Goal: Information Seeking & Learning: Check status

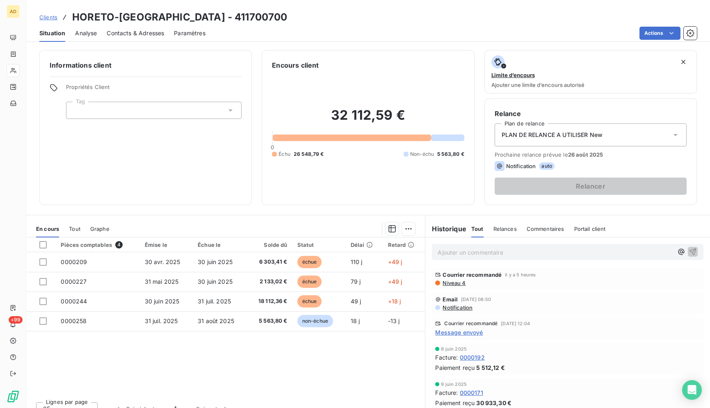
click at [185, 369] on div "Pièces comptables 4 Émise le Échue le Solde dû Statut Délai Retard 0000209 [DAT…" at bounding box center [225, 316] width 399 height 158
click at [173, 408] on button "1" at bounding box center [175, 408] width 22 height 17
click at [173, 354] on div "Pièces comptables 4 Émise le Échue le Solde dû Statut Délai Retard 0000209 [DAT…" at bounding box center [225, 316] width 399 height 158
click at [150, 375] on div "Pièces comptables 4 Émise le Échue le Solde dû Statut Délai Retard 0000209 [DAT…" at bounding box center [225, 316] width 399 height 158
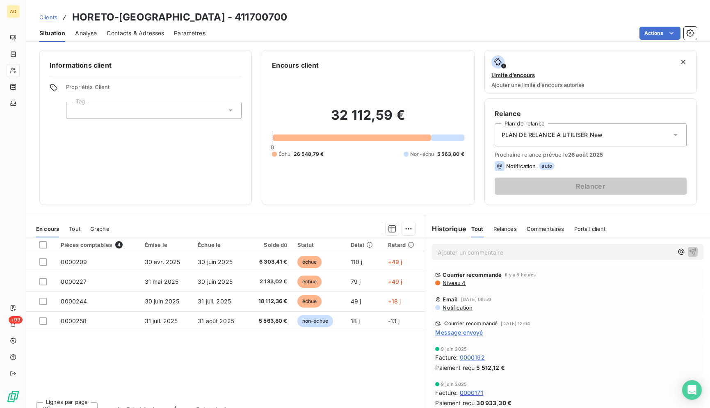
click at [150, 375] on div "Pièces comptables 4 Émise le Échue le Solde dû Statut Délai Retard 0000209 [DAT…" at bounding box center [225, 316] width 399 height 158
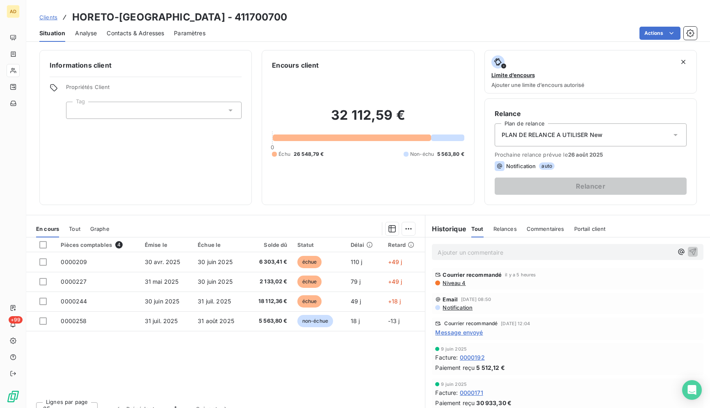
click at [150, 375] on div "Pièces comptables 4 Émise le Échue le Solde dû Statut Délai Retard 0000209 [DAT…" at bounding box center [225, 316] width 399 height 158
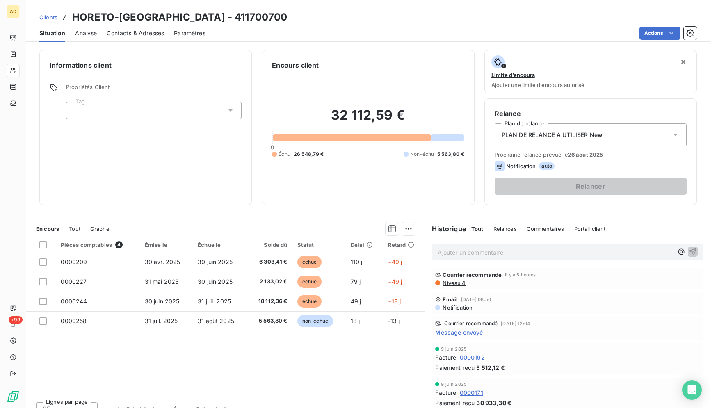
click at [150, 375] on div "Pièces comptables 4 Émise le Échue le Solde dû Statut Délai Retard 0000209 [DAT…" at bounding box center [225, 316] width 399 height 158
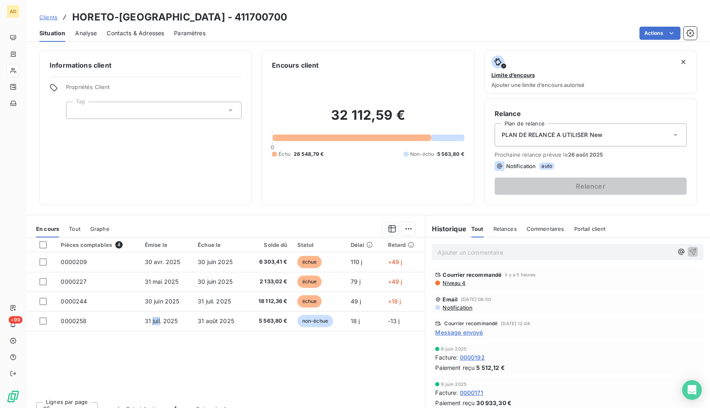
click at [150, 375] on div "Pièces comptables 4 Émise le Échue le Solde dû Statut Délai Retard 0000209 [DAT…" at bounding box center [225, 316] width 399 height 158
click at [199, 397] on div "Lignes par page 25 Précédent 1 Suivant" at bounding box center [225, 407] width 399 height 25
click at [201, 382] on div "Pièces comptables 4 Émise le Échue le Solde dû Statut Délai Retard 0000209 [DAT…" at bounding box center [225, 316] width 399 height 158
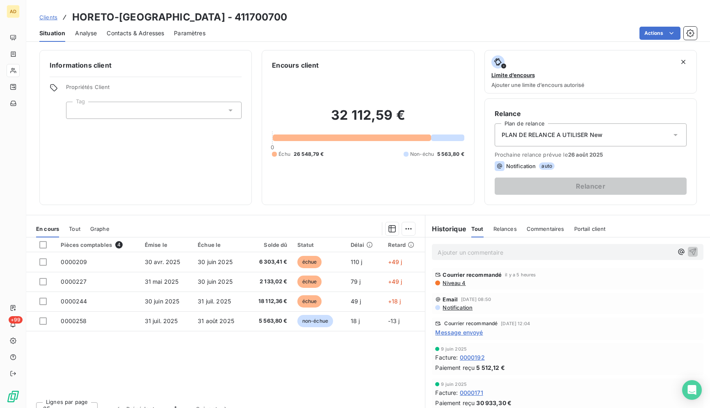
click at [201, 382] on div "Pièces comptables 4 Émise le Échue le Solde dû Statut Délai Retard 0000209 [DAT…" at bounding box center [225, 316] width 399 height 158
click at [292, 24] on div "Clients HORETO-[GEOGRAPHIC_DATA] - 411700700" at bounding box center [368, 17] width 684 height 15
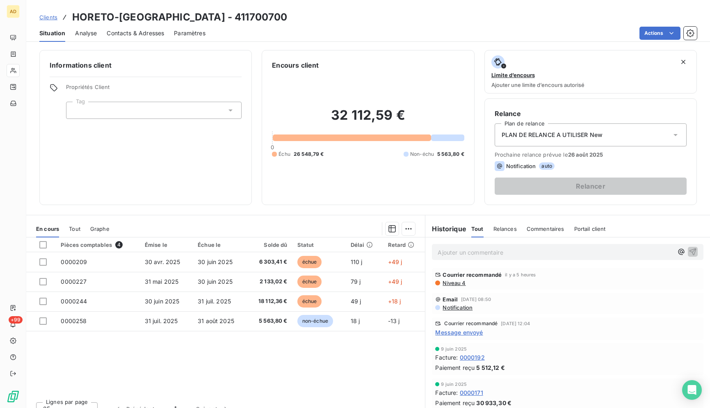
click at [292, 24] on div "Clients HORETO-[GEOGRAPHIC_DATA] - 411700700" at bounding box center [368, 17] width 684 height 15
click at [292, 31] on div "Actions" at bounding box center [455, 33] width 481 height 13
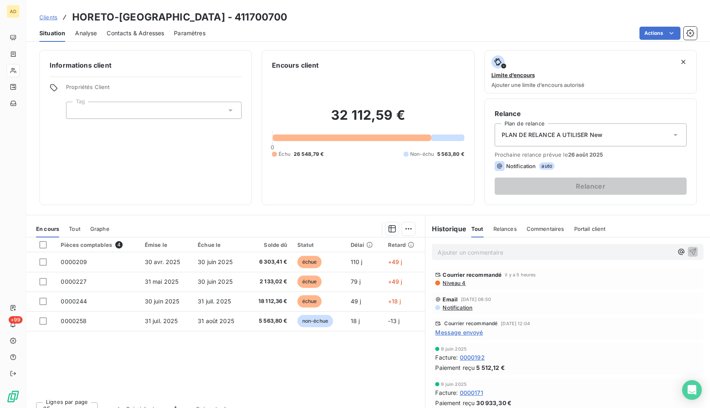
click at [292, 31] on div "Actions" at bounding box center [455, 33] width 481 height 13
click at [292, 7] on div "Clients HORETO-[GEOGRAPHIC_DATA] - 411700700 Situation Analyse Contacts & Adres…" at bounding box center [368, 21] width 684 height 42
click at [263, 5] on div "Clients HORETO-[GEOGRAPHIC_DATA] - 411700700 Situation Analyse Contacts & Adres…" at bounding box center [368, 21] width 684 height 42
click at [262, 11] on div "Clients HORETO-[GEOGRAPHIC_DATA] - 411700700" at bounding box center [368, 17] width 684 height 15
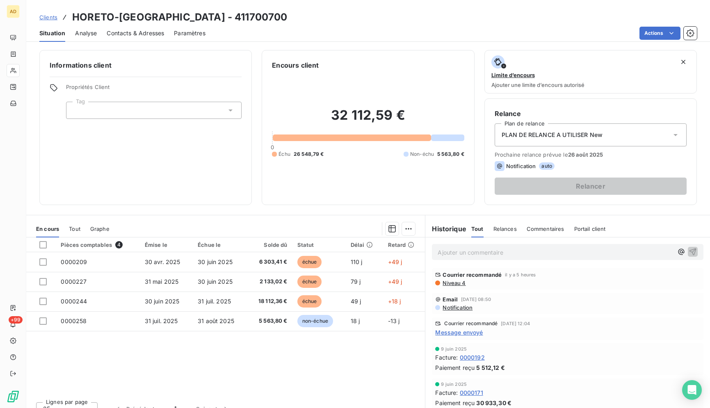
click at [262, 11] on div "Clients HORETO-[GEOGRAPHIC_DATA] - 411700700" at bounding box center [368, 17] width 684 height 15
click at [265, 13] on div "Clients HORETO-[GEOGRAPHIC_DATA] - 411700700" at bounding box center [368, 17] width 684 height 15
click at [374, 23] on div "Clients HORETO-[GEOGRAPHIC_DATA] - 411700700" at bounding box center [368, 17] width 684 height 15
click at [311, 32] on div "Actions" at bounding box center [455, 33] width 481 height 13
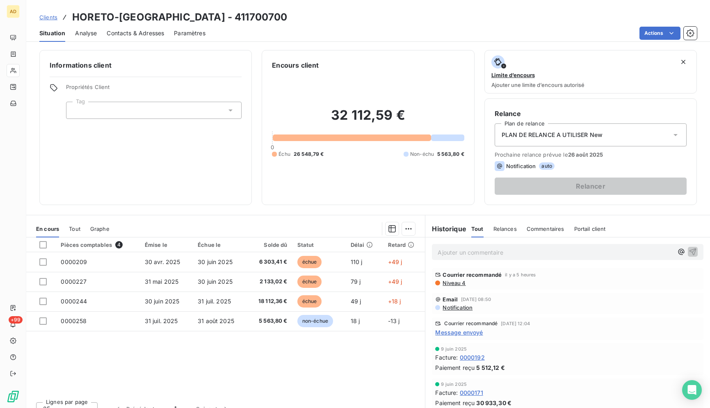
click at [311, 32] on div "Actions" at bounding box center [455, 33] width 481 height 13
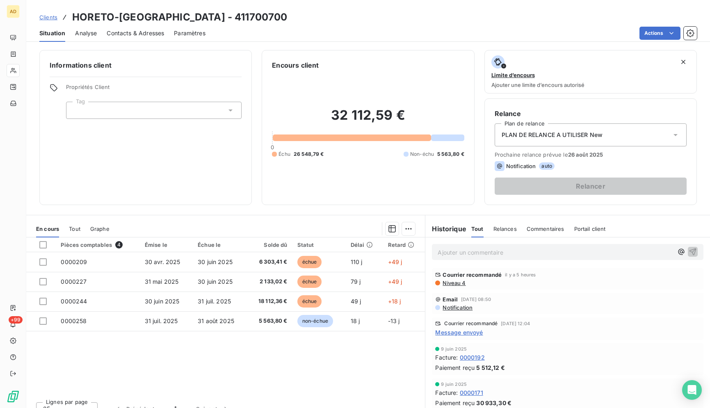
click at [313, 26] on div "Situation Analyse Contacts & Adresses Paramètres Actions" at bounding box center [368, 33] width 684 height 17
click at [314, 26] on div "Situation Analyse Contacts & Adresses Paramètres Actions" at bounding box center [368, 33] width 684 height 17
click at [405, 22] on div "Clients HORETO-[GEOGRAPHIC_DATA] - 411700700" at bounding box center [368, 17] width 684 height 15
click at [264, 16] on div "Clients HORETO-[GEOGRAPHIC_DATA] - 411700700" at bounding box center [368, 17] width 684 height 15
click at [353, 9] on div "Clients HORETO-[GEOGRAPHIC_DATA] - 411700700 Situation Analyse Contacts & Adres…" at bounding box center [368, 21] width 684 height 42
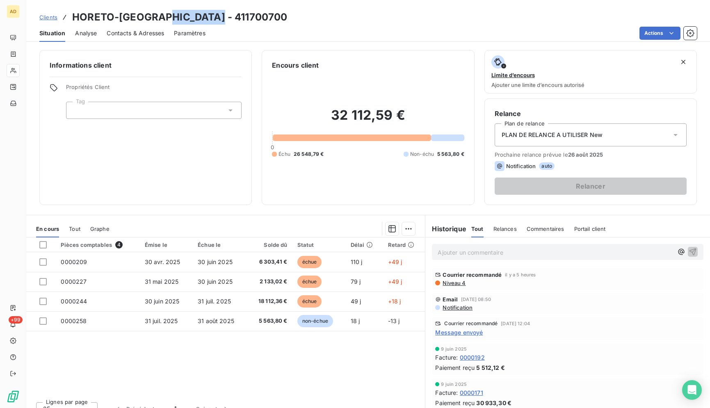
click at [353, 9] on div "Clients HORETO-[GEOGRAPHIC_DATA] - 411700700 Situation Analyse Contacts & Adres…" at bounding box center [368, 21] width 684 height 42
click at [288, 31] on div "Actions" at bounding box center [455, 33] width 481 height 13
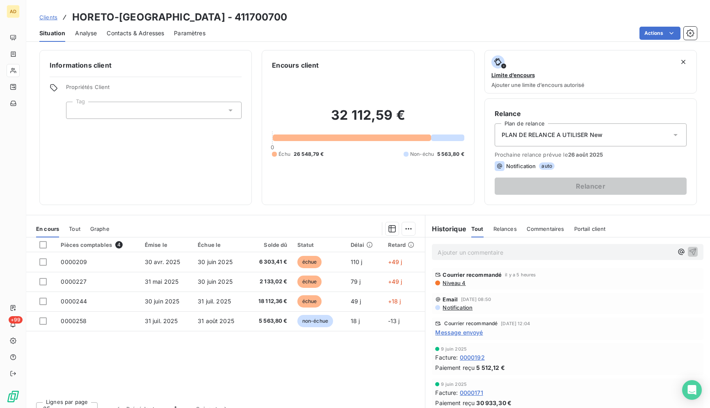
click at [289, 31] on div "Actions" at bounding box center [455, 33] width 481 height 13
click at [245, 363] on div "Pièces comptables 4 Émise le Échue le Solde dû Statut Délai Retard 0000209 [DAT…" at bounding box center [225, 316] width 399 height 158
click at [247, 374] on div "Pièces comptables 4 Émise le Échue le Solde dû Statut Délai Retard 0000209 [DAT…" at bounding box center [225, 316] width 399 height 158
click at [334, 18] on div "Clients HORETO-[GEOGRAPHIC_DATA] - 411700700" at bounding box center [368, 17] width 684 height 15
click at [294, 30] on div "Actions" at bounding box center [455, 33] width 481 height 13
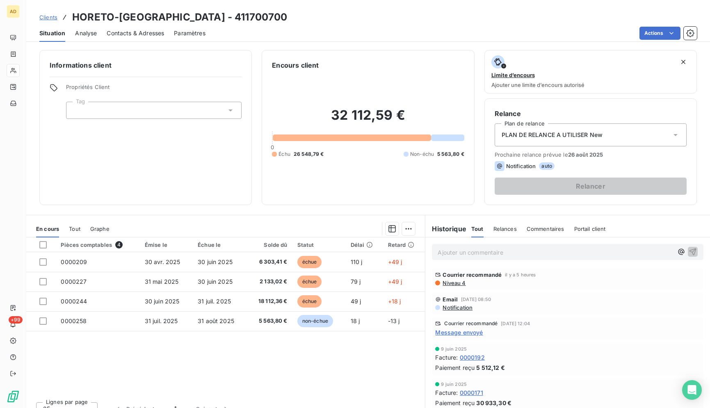
click at [294, 30] on div "Actions" at bounding box center [455, 33] width 481 height 13
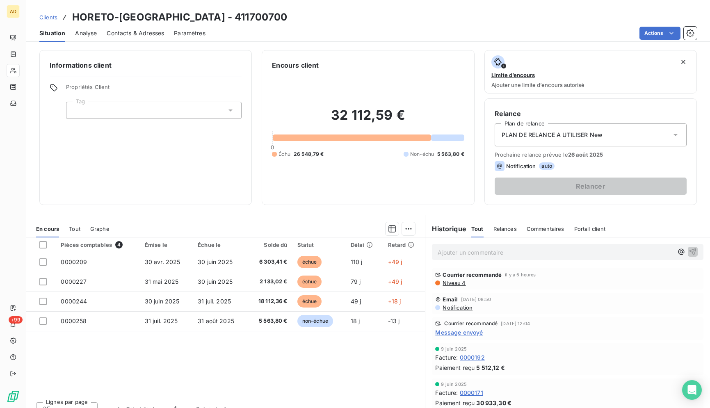
click at [294, 30] on div "Actions" at bounding box center [455, 33] width 481 height 13
click at [331, 350] on div "Pièces comptables 4 Émise le Échue le Solde dû Statut Délai Retard 0000209 [DAT…" at bounding box center [225, 316] width 399 height 158
click at [364, 22] on div "Clients HORETO-[GEOGRAPHIC_DATA] - 411700700" at bounding box center [368, 17] width 684 height 15
click at [294, 24] on div "Clients HORETO-[GEOGRAPHIC_DATA] - 411700700" at bounding box center [368, 17] width 684 height 15
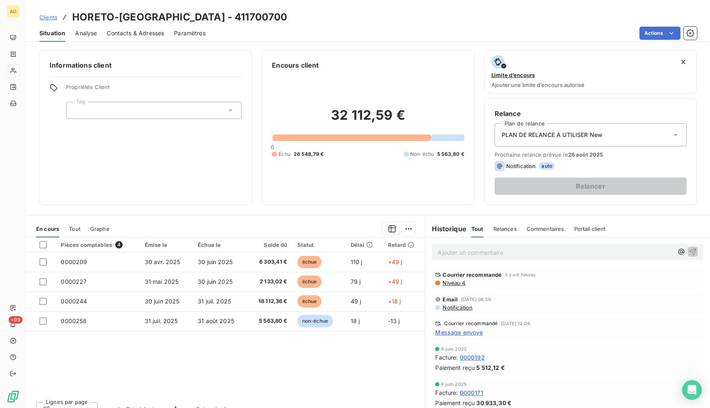
click at [288, 360] on div "Pièces comptables 4 Émise le Échue le Solde dû Statut Délai Retard 0000209 [DAT…" at bounding box center [225, 316] width 399 height 158
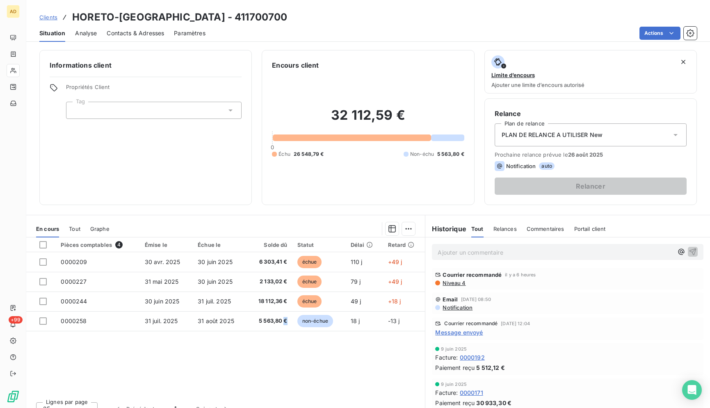
click at [288, 360] on div "Pièces comptables 4 Émise le Échue le Solde dû Statut Délai Retard 0000209 [DAT…" at bounding box center [225, 316] width 399 height 158
click at [237, 43] on div "Clients HORETO-[GEOGRAPHIC_DATA] - 411700700 Situation Analyse Contacts & Adres…" at bounding box center [368, 204] width 684 height 408
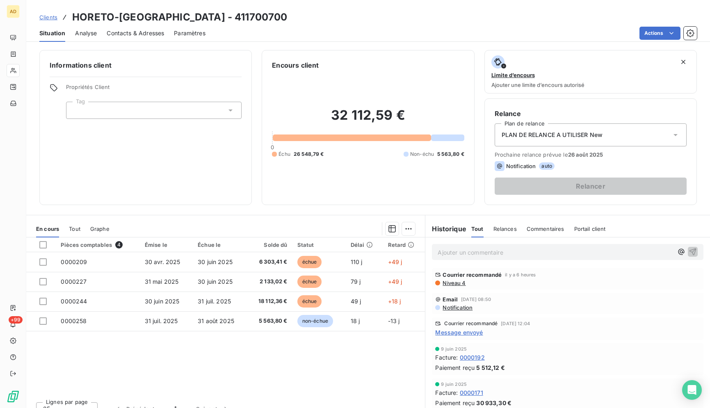
scroll to position [3, 0]
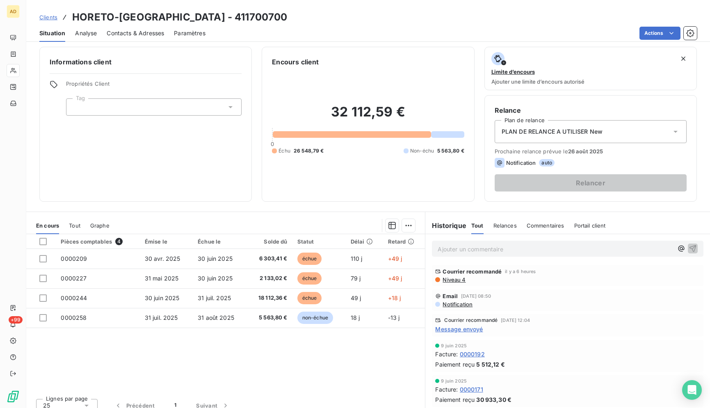
click at [299, 39] on div "Actions" at bounding box center [455, 33] width 481 height 13
click at [289, 17] on div "Clients HORETO-[GEOGRAPHIC_DATA] - 411700700" at bounding box center [368, 17] width 684 height 15
click at [248, 19] on div "Clients HORETO-[GEOGRAPHIC_DATA] - 411700700" at bounding box center [368, 17] width 684 height 15
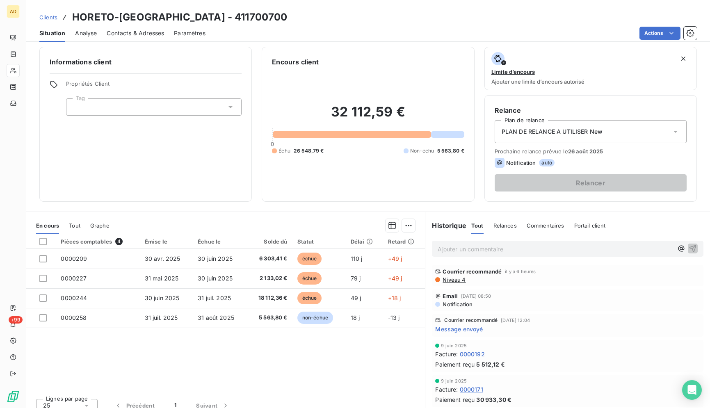
click at [237, 17] on div "Clients HORETO-[GEOGRAPHIC_DATA] - 411700700" at bounding box center [368, 17] width 684 height 15
click at [253, 23] on div "Clients HORETO-[GEOGRAPHIC_DATA] - 411700700" at bounding box center [368, 17] width 684 height 15
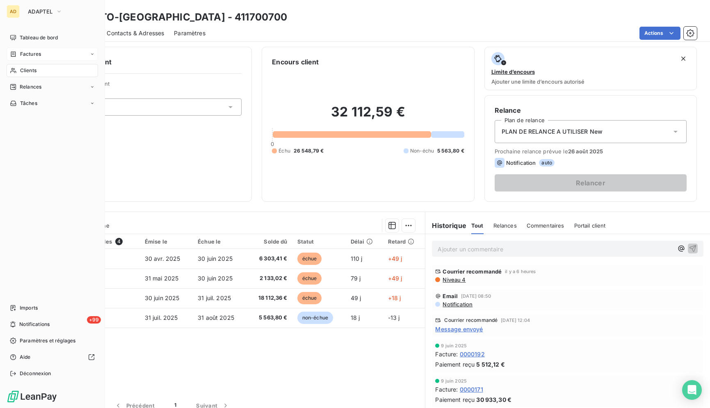
click at [7, 58] on div "Factures" at bounding box center [52, 54] width 91 height 13
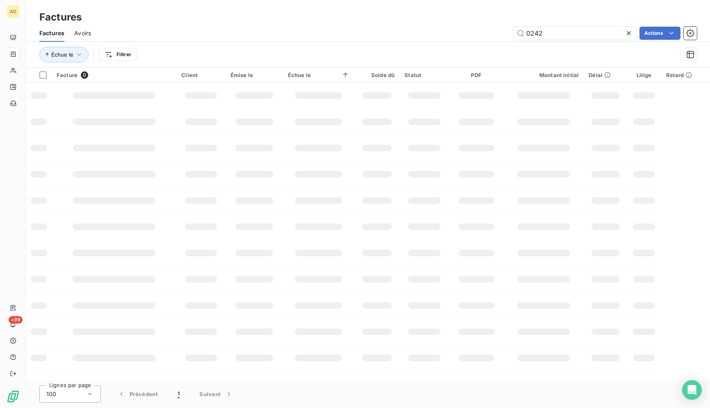
click at [629, 35] on icon at bounding box center [629, 33] width 8 height 8
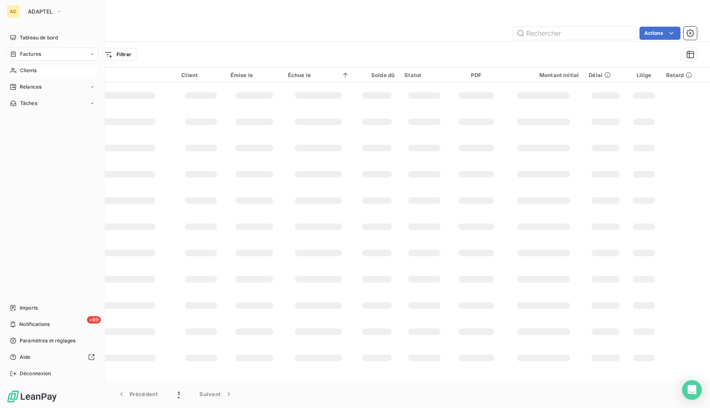
click at [14, 68] on icon at bounding box center [13, 70] width 7 height 7
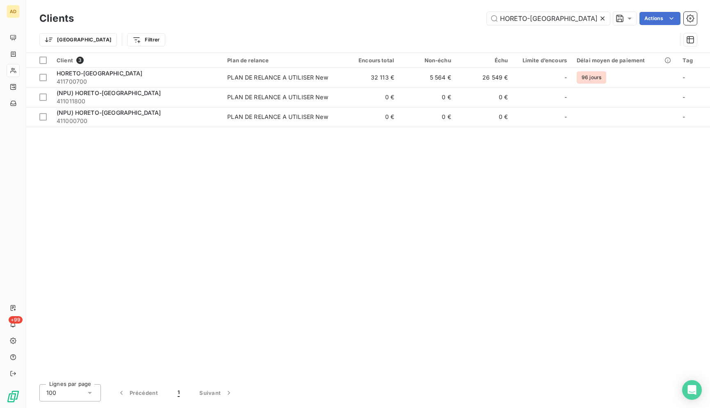
click at [307, 187] on div "Client 3 Plan de relance Encours total Non-échu Échu Limite d’encours Délai moy…" at bounding box center [368, 215] width 684 height 325
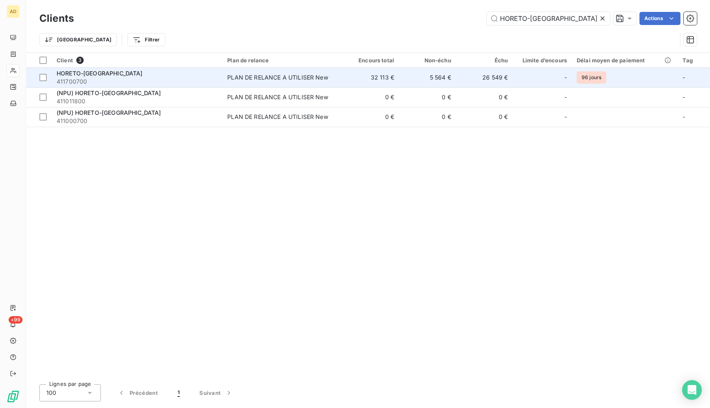
click at [441, 79] on td "5 564 €" at bounding box center [427, 78] width 57 height 20
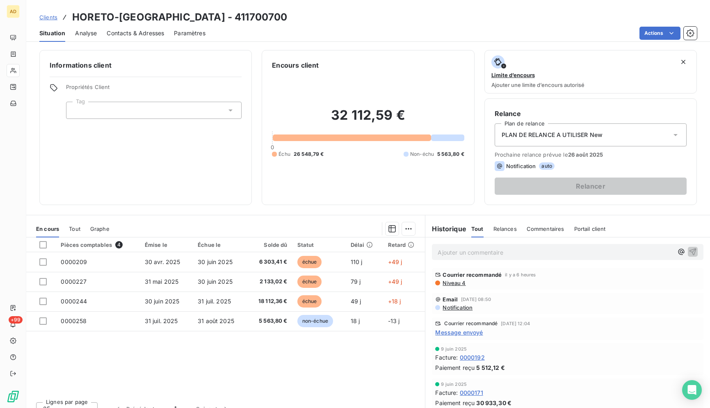
click at [375, 28] on div "Actions" at bounding box center [455, 33] width 481 height 13
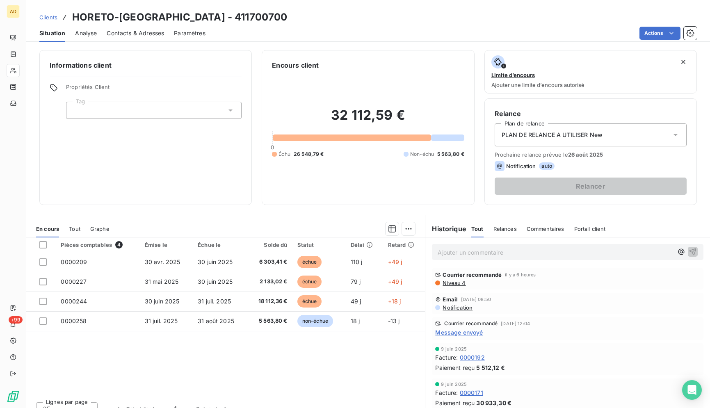
click at [375, 28] on div "Actions" at bounding box center [455, 33] width 481 height 13
click at [374, 28] on div "Actions" at bounding box center [455, 33] width 481 height 13
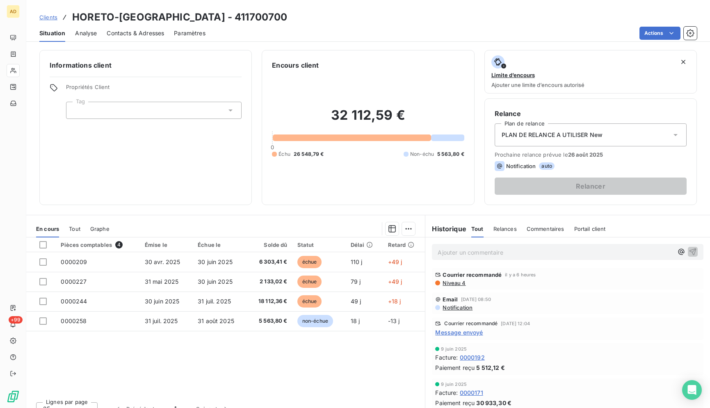
click at [374, 28] on div "Actions" at bounding box center [455, 33] width 481 height 13
click at [378, 31] on div "Actions" at bounding box center [455, 33] width 481 height 13
click at [378, 33] on div "Actions" at bounding box center [455, 33] width 481 height 13
click at [418, 17] on div "Clients HORETO-[GEOGRAPHIC_DATA] - 411700700" at bounding box center [368, 17] width 684 height 15
click at [394, 29] on div "Actions" at bounding box center [455, 33] width 481 height 13
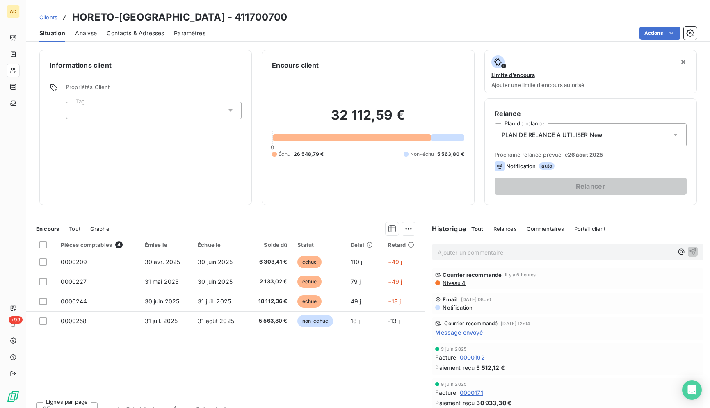
click at [359, 116] on h2 "32 112,59 €" at bounding box center [368, 119] width 192 height 25
click at [353, 33] on div "Actions" at bounding box center [455, 33] width 481 height 13
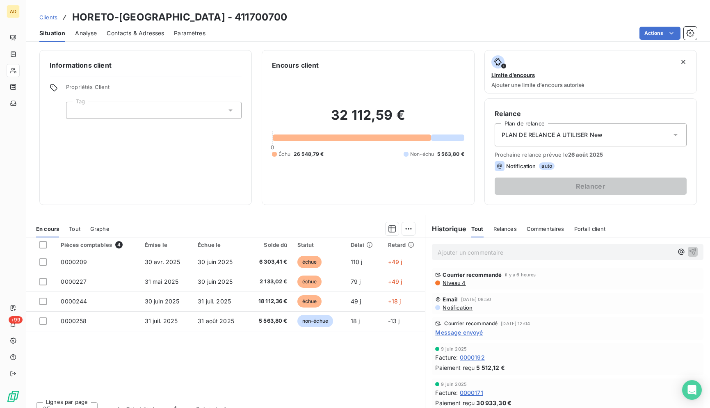
click at [356, 29] on div "Actions" at bounding box center [455, 33] width 481 height 13
click at [261, 32] on div "Actions" at bounding box center [455, 33] width 481 height 13
click at [362, 33] on div "Actions" at bounding box center [455, 33] width 481 height 13
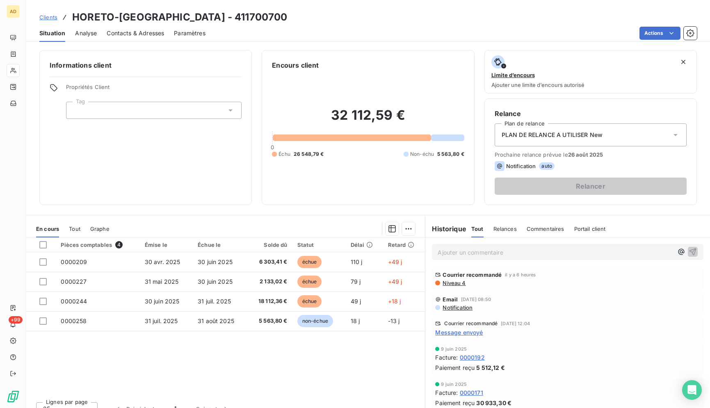
click at [368, 39] on div "Actions" at bounding box center [455, 33] width 481 height 13
click at [349, 32] on div "Actions" at bounding box center [455, 33] width 481 height 13
click at [346, 10] on div "Clients HORETO-[GEOGRAPHIC_DATA] - 411700700" at bounding box center [368, 17] width 684 height 15
click at [344, 0] on div "Clients HORETO-[GEOGRAPHIC_DATA] - 411700700 Situation Analyse Contacts & Adres…" at bounding box center [368, 21] width 684 height 42
click at [302, 36] on div "Actions" at bounding box center [455, 33] width 481 height 13
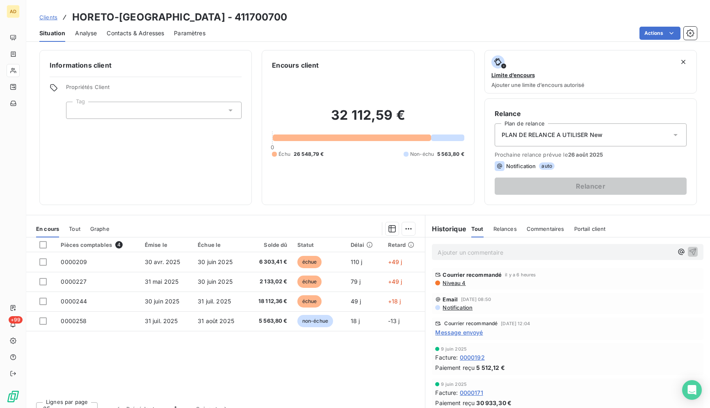
click at [373, 47] on div "Informations client Propriétés Client Tag Encours client 32 112,59 € 0 Échu 26 …" at bounding box center [368, 226] width 684 height 363
click at [382, 30] on div "Actions" at bounding box center [455, 33] width 481 height 13
drag, startPoint x: 703, startPoint y: 201, endPoint x: 698, endPoint y: 220, distance: 19.2
click at [698, 220] on div "Informations client Propriétés Client Tag Encours client 32 112,59 € 0 Échu 26 …" at bounding box center [368, 226] width 684 height 363
click at [622, 34] on div "Actions" at bounding box center [455, 33] width 481 height 13
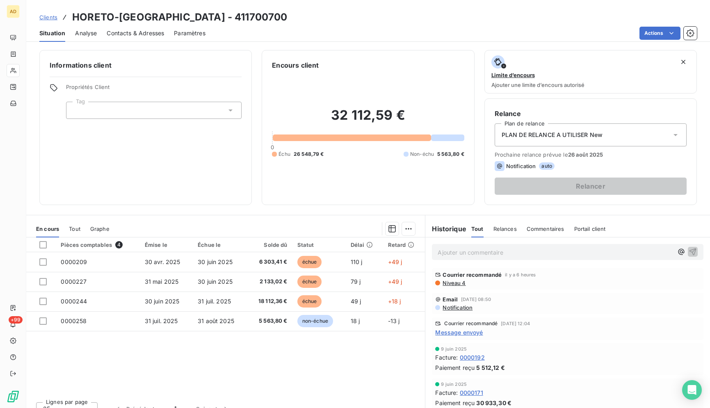
click at [340, 11] on div "Clients HORETO-[GEOGRAPHIC_DATA] - 411700700" at bounding box center [368, 17] width 684 height 15
click at [335, 17] on div "Clients HORETO-[GEOGRAPHIC_DATA] - 411700700" at bounding box center [368, 17] width 684 height 15
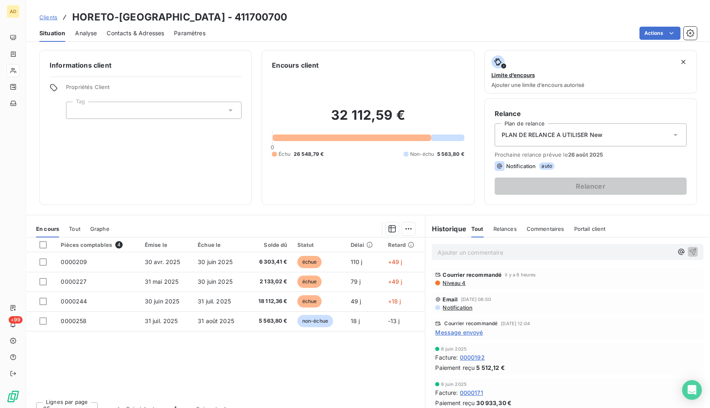
click at [335, 17] on div "Clients HORETO-[GEOGRAPHIC_DATA] - 411700700" at bounding box center [368, 17] width 684 height 15
click at [335, 19] on div "Clients HORETO-[GEOGRAPHIC_DATA] - 411700700" at bounding box center [368, 17] width 684 height 15
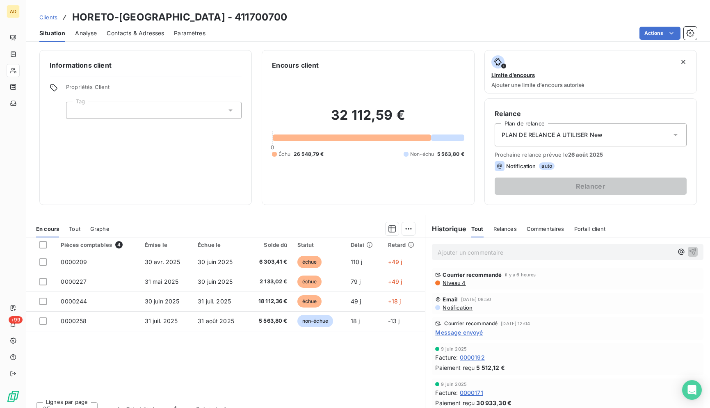
click at [335, 20] on div "Clients HORETO-[GEOGRAPHIC_DATA] - 411700700" at bounding box center [368, 17] width 684 height 15
click at [335, 23] on div "Clients HORETO-[GEOGRAPHIC_DATA] - 411700700" at bounding box center [368, 17] width 684 height 15
click at [334, 25] on div "Clients HORETO-[GEOGRAPHIC_DATA] - 411700700 Situation Analyse Contacts & Adres…" at bounding box center [368, 21] width 684 height 42
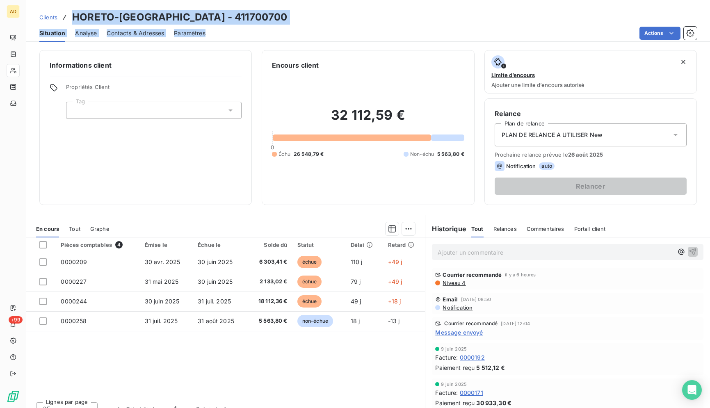
click at [334, 25] on div "Situation Analyse Contacts & Adresses Paramètres Actions" at bounding box center [368, 33] width 684 height 17
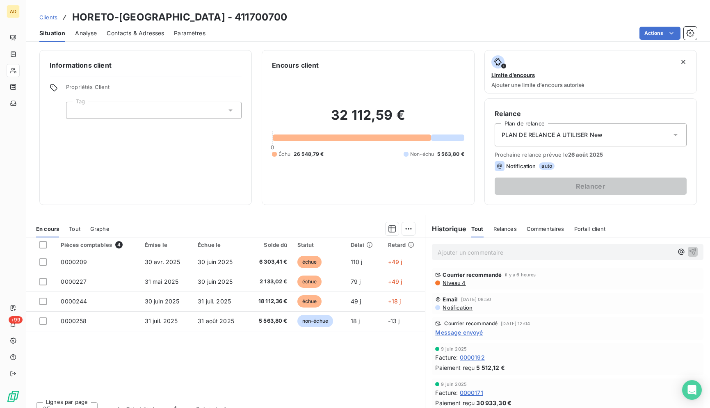
click at [334, 25] on div "Situation Analyse Contacts & Adresses Paramètres Actions" at bounding box center [368, 33] width 684 height 17
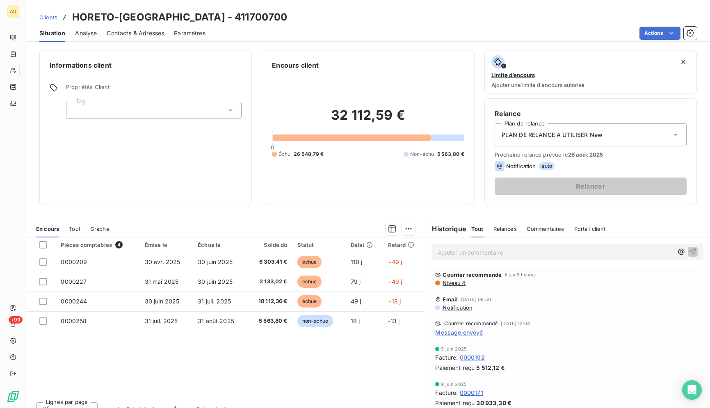
click at [334, 25] on div "Situation Analyse Contacts & Adresses Paramètres Actions" at bounding box center [368, 33] width 684 height 17
click at [334, 30] on div "Actions" at bounding box center [455, 33] width 481 height 13
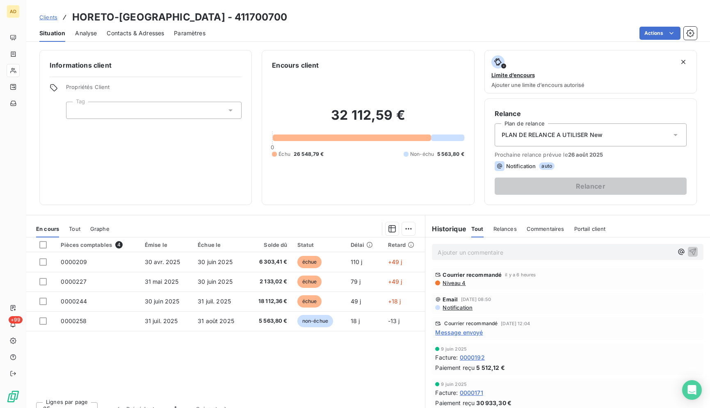
click at [334, 30] on div "Actions" at bounding box center [455, 33] width 481 height 13
click at [335, 30] on div "Actions" at bounding box center [455, 33] width 481 height 13
click at [335, 41] on div "Situation Analyse Contacts & Adresses Paramètres Actions" at bounding box center [368, 33] width 684 height 17
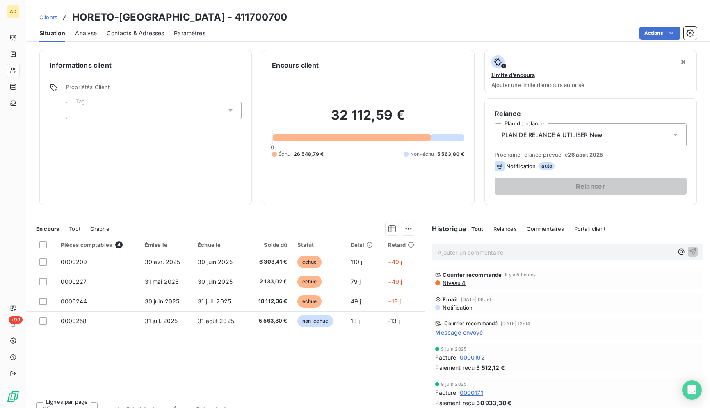
click at [335, 41] on div "Situation Analyse Contacts & Adresses Paramètres Actions" at bounding box center [368, 33] width 684 height 17
click at [323, 39] on div "Actions" at bounding box center [455, 33] width 481 height 13
click at [251, 38] on div "Actions" at bounding box center [455, 33] width 481 height 13
click at [251, 31] on div "Actions" at bounding box center [455, 33] width 481 height 13
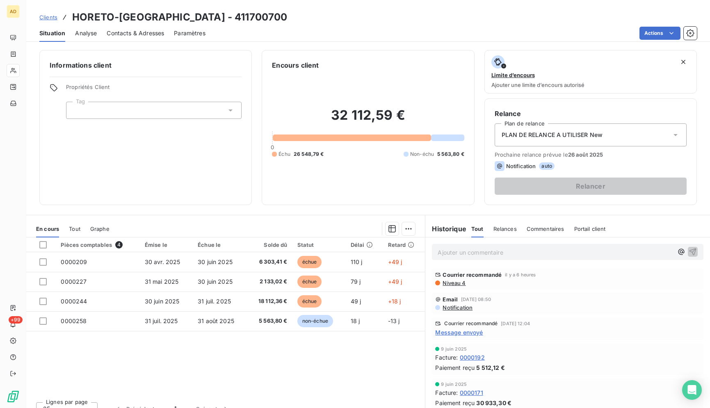
click at [251, 30] on div "Actions" at bounding box center [455, 33] width 481 height 13
click at [251, 37] on div "Actions" at bounding box center [455, 33] width 481 height 13
click at [278, 38] on div "Actions" at bounding box center [455, 33] width 481 height 13
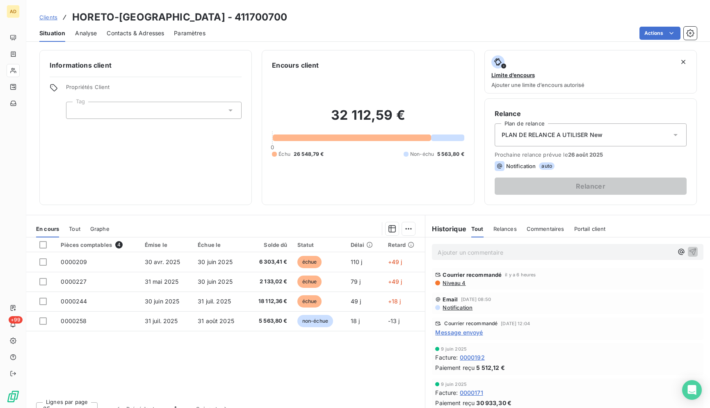
click at [278, 39] on div "Actions" at bounding box center [455, 33] width 481 height 13
click at [265, 28] on div "Actions" at bounding box center [455, 33] width 481 height 13
click at [291, 19] on div "Clients HORETO-[GEOGRAPHIC_DATA] - 411700700" at bounding box center [368, 17] width 684 height 15
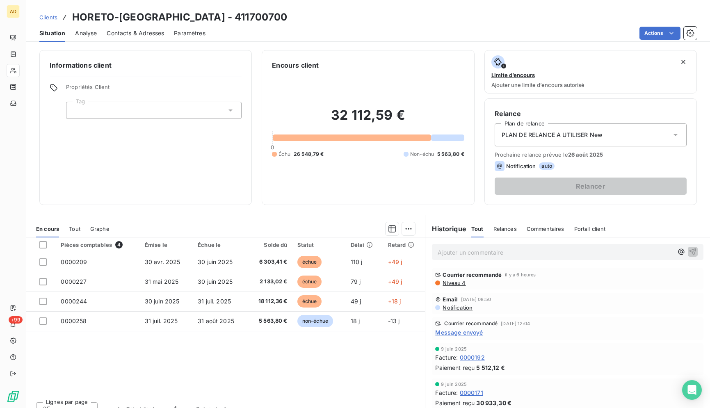
click at [291, 19] on div "Clients HORETO-[GEOGRAPHIC_DATA] - 411700700" at bounding box center [368, 17] width 684 height 15
click at [292, 21] on div "Clients HORETO-[GEOGRAPHIC_DATA] - 411700700" at bounding box center [368, 17] width 684 height 15
click at [290, 30] on div "Actions" at bounding box center [455, 33] width 481 height 13
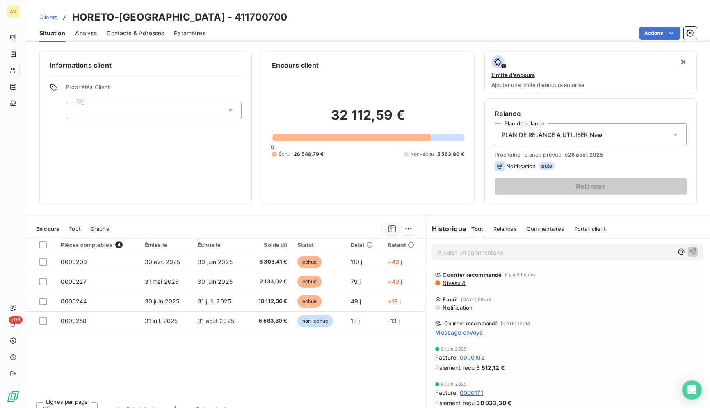
click at [290, 30] on div "Actions" at bounding box center [455, 33] width 481 height 13
click at [296, 24] on div "Clients HORETO-[GEOGRAPHIC_DATA] - 411700700" at bounding box center [368, 17] width 684 height 15
click at [394, 23] on div "Clients HORETO-[GEOGRAPHIC_DATA] - 411700700" at bounding box center [368, 17] width 684 height 15
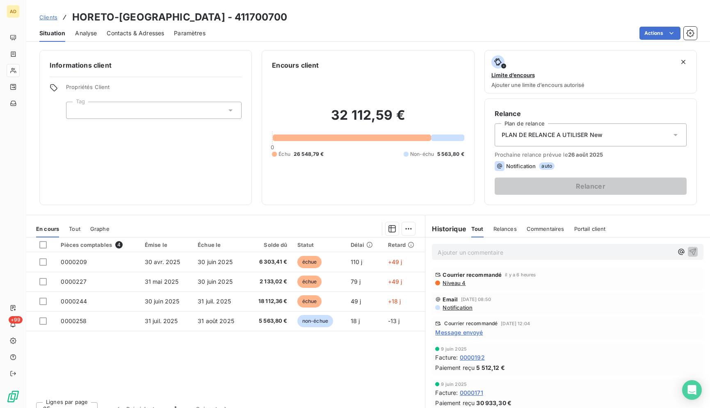
click at [395, 25] on div "Situation Analyse Contacts & Adresses Paramètres Actions" at bounding box center [368, 33] width 684 height 17
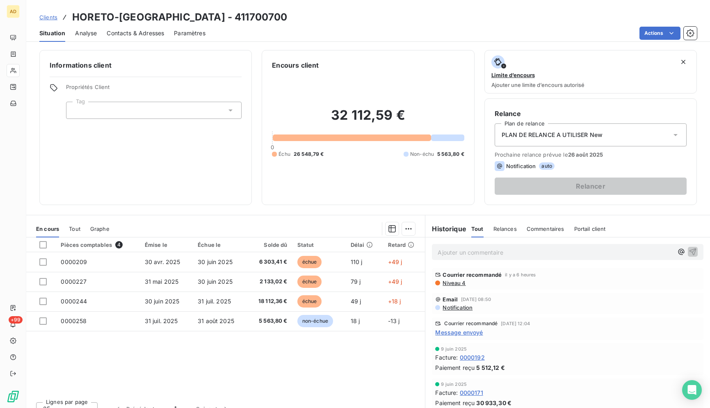
click at [395, 25] on div "Situation Analyse Contacts & Adresses Paramètres Actions" at bounding box center [368, 33] width 684 height 17
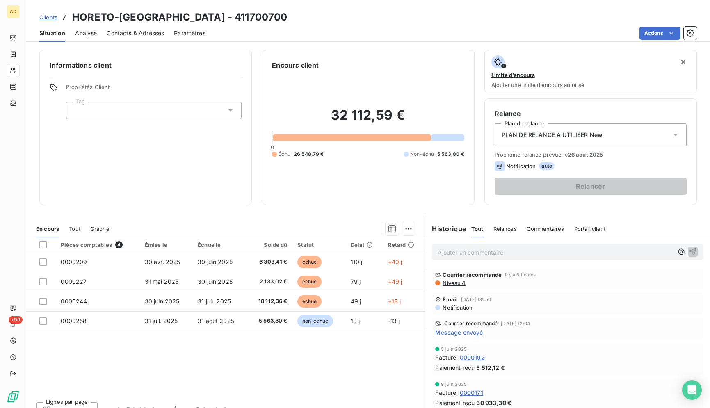
click at [395, 25] on div "Situation Analyse Contacts & Adresses Paramètres Actions" at bounding box center [368, 33] width 684 height 17
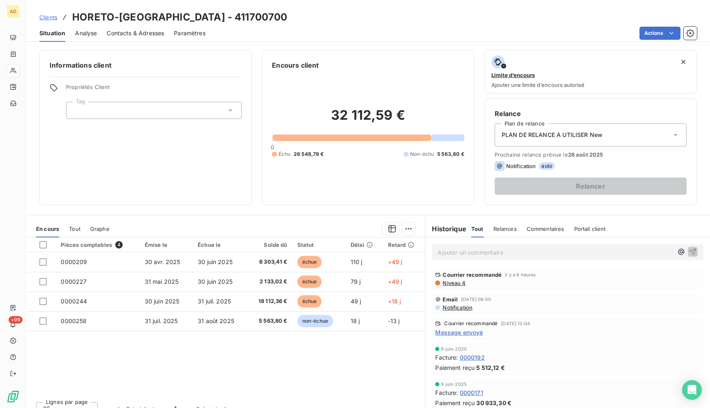
click at [395, 25] on div "Situation Analyse Contacts & Adresses Paramètres Actions" at bounding box center [368, 33] width 684 height 17
click at [397, 29] on div "Actions" at bounding box center [455, 33] width 481 height 13
click at [325, 18] on div "Clients HORETO-[GEOGRAPHIC_DATA] - 411700700" at bounding box center [368, 17] width 684 height 15
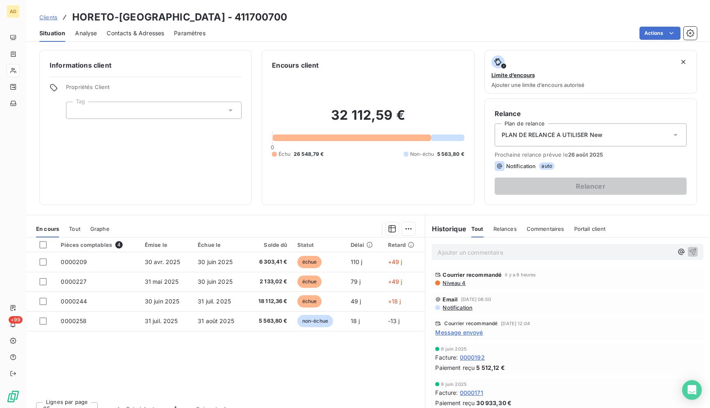
click at [346, 18] on div "Clients HORETO-[GEOGRAPHIC_DATA] - 411700700" at bounding box center [368, 17] width 684 height 15
click at [349, 23] on div "Clients HORETO-[GEOGRAPHIC_DATA] - 411700700" at bounding box center [368, 17] width 684 height 15
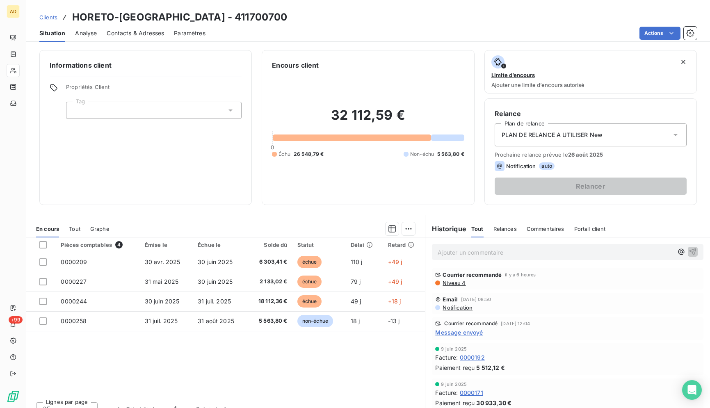
click at [349, 23] on div "Clients HORETO-[GEOGRAPHIC_DATA] - 411700700" at bounding box center [368, 17] width 684 height 15
click at [321, 385] on div "Pièces comptables 4 Émise le Échue le Solde dû Statut Délai Retard 0000209 [DAT…" at bounding box center [225, 316] width 399 height 158
click at [321, 384] on div "Pièces comptables 4 Émise le Échue le Solde dû Statut Délai Retard 0000209 [DAT…" at bounding box center [225, 316] width 399 height 158
click at [261, 36] on div "Actions" at bounding box center [455, 33] width 481 height 13
click at [258, 37] on div "Actions" at bounding box center [455, 33] width 481 height 13
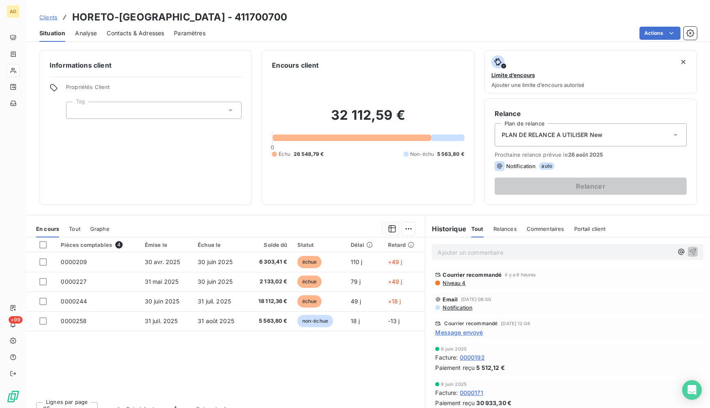
click at [258, 37] on div "Actions" at bounding box center [455, 33] width 481 height 13
click at [260, 36] on div "Actions" at bounding box center [455, 33] width 481 height 13
click at [260, 40] on div "Situation Analyse Contacts & Adresses Paramètres Actions" at bounding box center [368, 33] width 684 height 17
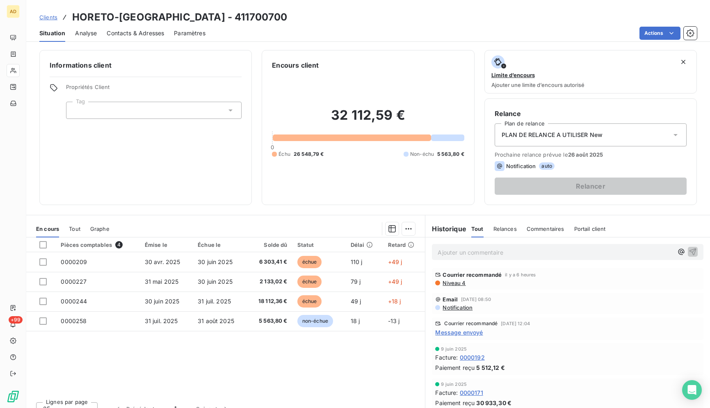
click at [260, 40] on div "Situation Analyse Contacts & Adresses Paramètres Actions" at bounding box center [368, 33] width 684 height 17
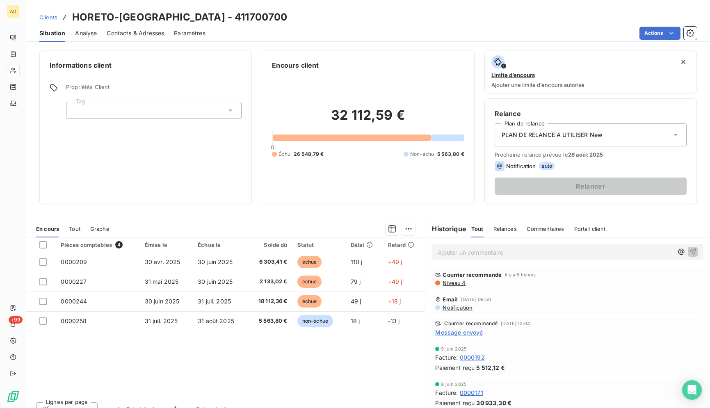
click at [260, 40] on div "Situation Analyse Contacts & Adresses Paramètres Actions" at bounding box center [368, 33] width 684 height 17
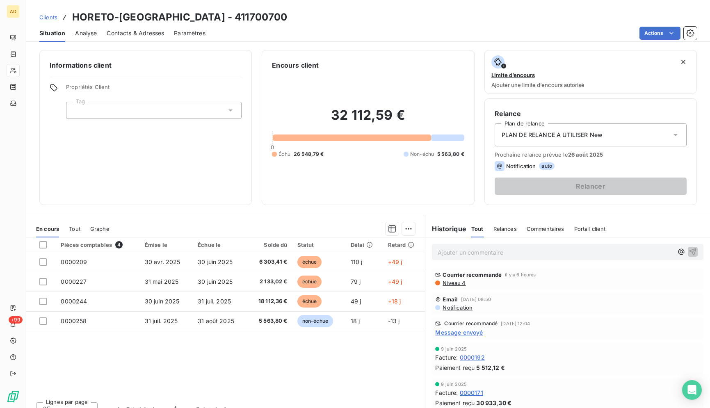
click at [260, 40] on div "Situation Analyse Contacts & Adresses Paramètres Actions" at bounding box center [368, 33] width 684 height 17
click at [260, 41] on div "Situation Analyse Contacts & Adresses Paramètres Actions" at bounding box center [368, 33] width 684 height 17
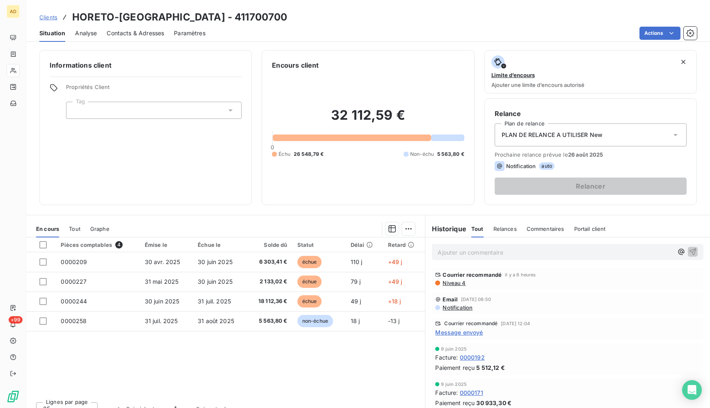
click at [260, 41] on div "Situation Analyse Contacts & Adresses Paramètres Actions" at bounding box center [368, 33] width 684 height 17
click at [259, 41] on div "Situation Analyse Contacts & Adresses Paramètres Actions" at bounding box center [368, 33] width 684 height 17
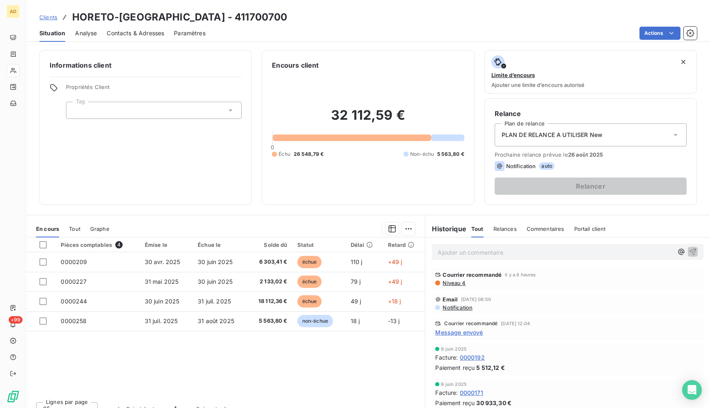
click at [259, 43] on div "Clients HORETO-[GEOGRAPHIC_DATA] - 411700700 Situation Analyse Contacts & Adres…" at bounding box center [368, 204] width 684 height 408
click at [258, 43] on div "Clients HORETO-[GEOGRAPHIC_DATA] - 411700700 Situation Analyse Contacts & Adres…" at bounding box center [368, 204] width 684 height 408
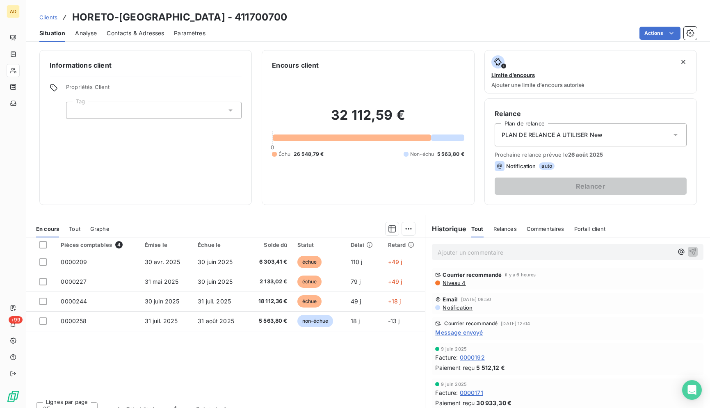
click at [258, 43] on div "Clients HORETO-[GEOGRAPHIC_DATA] - 411700700 Situation Analyse Contacts & Adres…" at bounding box center [368, 204] width 684 height 408
click at [262, 21] on div "Clients HORETO-[GEOGRAPHIC_DATA] - 411700700" at bounding box center [368, 17] width 684 height 15
click at [263, 21] on div "Clients HORETO-[GEOGRAPHIC_DATA] - 411700700" at bounding box center [368, 17] width 684 height 15
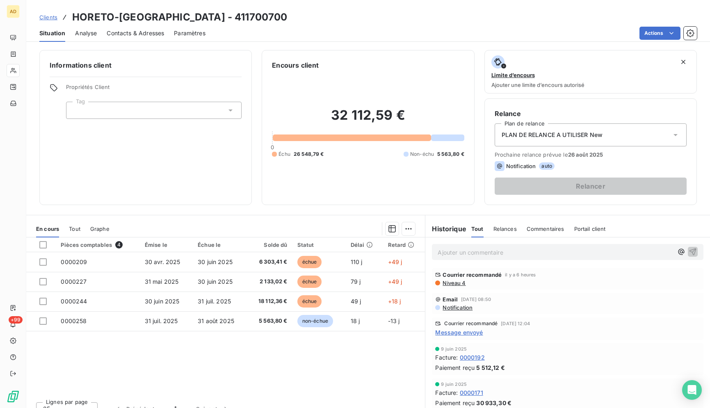
click at [263, 21] on div "Clients HORETO-[GEOGRAPHIC_DATA] - 411700700" at bounding box center [368, 17] width 684 height 15
click at [289, 21] on div "Clients HORETO-[GEOGRAPHIC_DATA] - 411700700" at bounding box center [368, 17] width 684 height 15
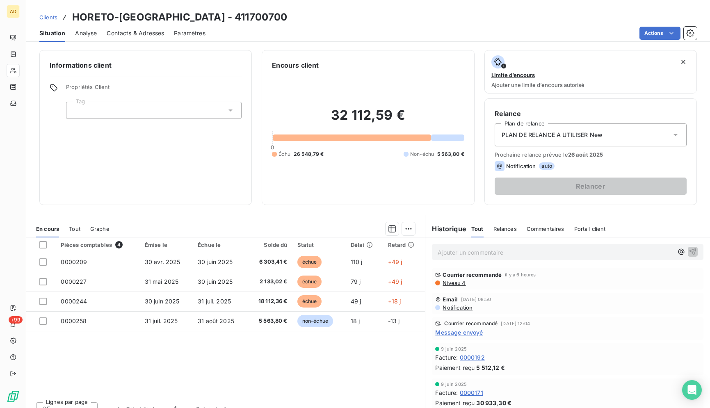
click at [289, 21] on div "Clients HORETO-[GEOGRAPHIC_DATA] - 411700700" at bounding box center [368, 17] width 684 height 15
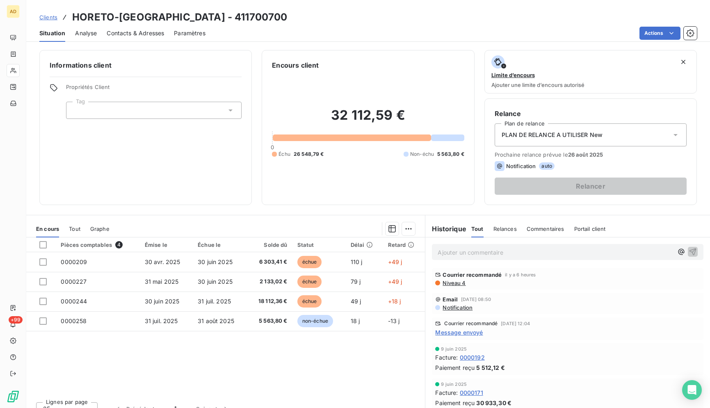
click at [289, 21] on div "Clients HORETO-[GEOGRAPHIC_DATA] - 411700700" at bounding box center [368, 17] width 684 height 15
click at [285, 34] on div "Actions" at bounding box center [455, 33] width 481 height 13
click at [702, 146] on div "Informations client Propriétés Client Tag Encours client 32 112,59 € 0 Échu 26 …" at bounding box center [368, 127] width 684 height 155
drag, startPoint x: 702, startPoint y: 146, endPoint x: 702, endPoint y: 160, distance: 14.8
click at [702, 160] on div "Informations client Propriétés Client Tag Encours client 32 112,59 € 0 Échu 26 …" at bounding box center [368, 127] width 684 height 155
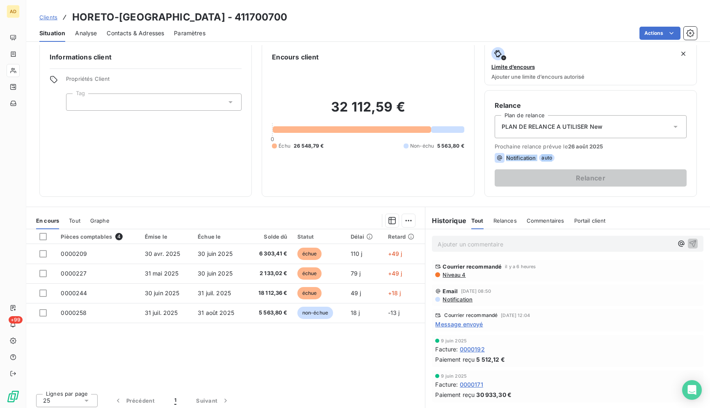
scroll to position [12, 0]
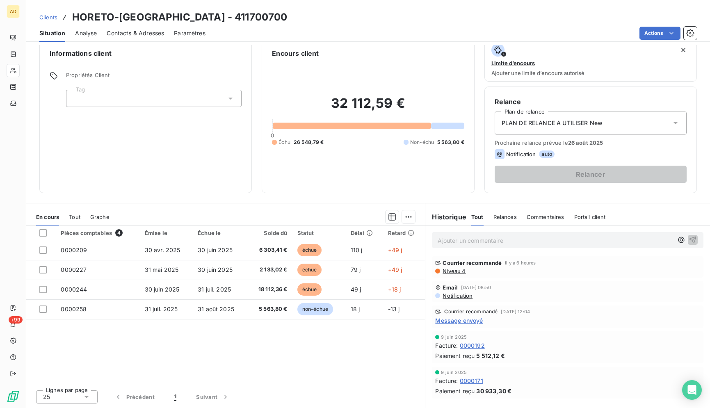
click at [583, 20] on div "Clients HORETO-[GEOGRAPHIC_DATA] - 411700700" at bounding box center [368, 17] width 684 height 15
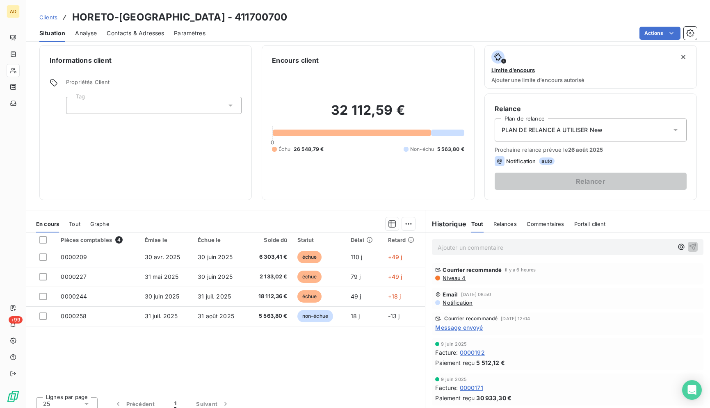
scroll to position [0, 0]
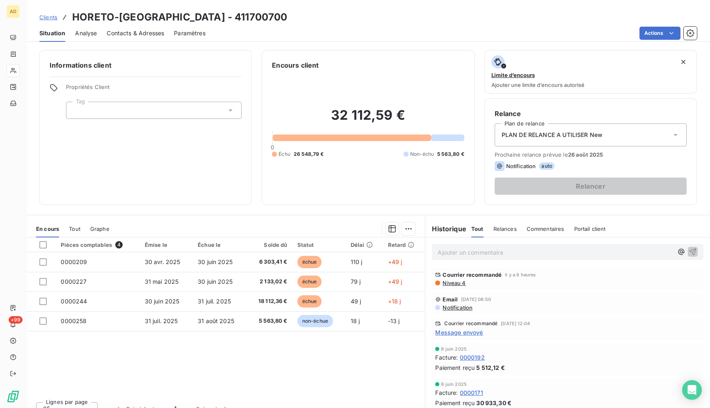
click at [348, 31] on div "Actions" at bounding box center [455, 33] width 481 height 13
click at [297, 32] on div "Actions" at bounding box center [455, 33] width 481 height 13
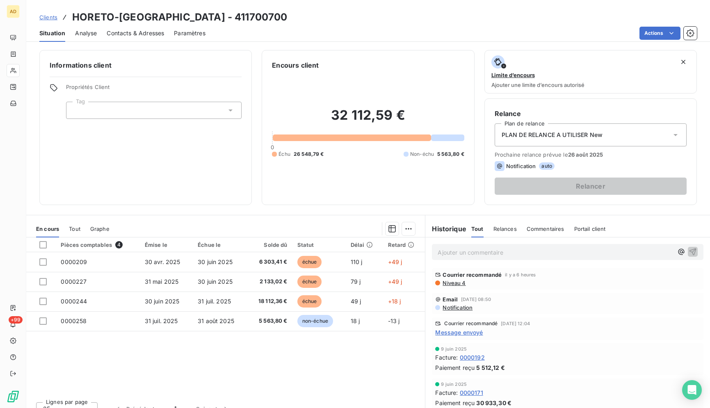
click at [297, 32] on div "Actions" at bounding box center [455, 33] width 481 height 13
click at [288, 33] on div "Actions" at bounding box center [455, 33] width 481 height 13
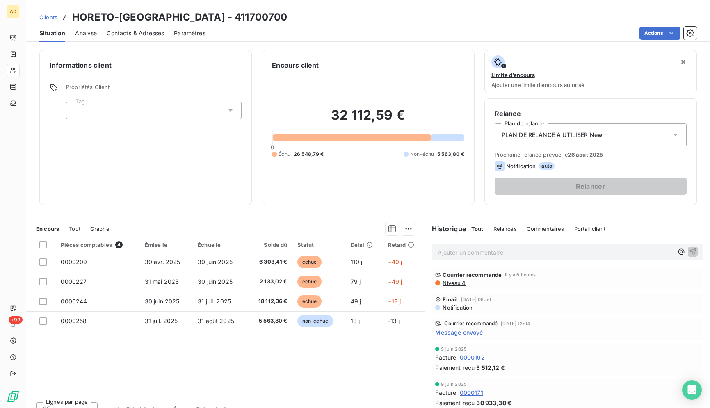
click at [288, 33] on div "Actions" at bounding box center [455, 33] width 481 height 13
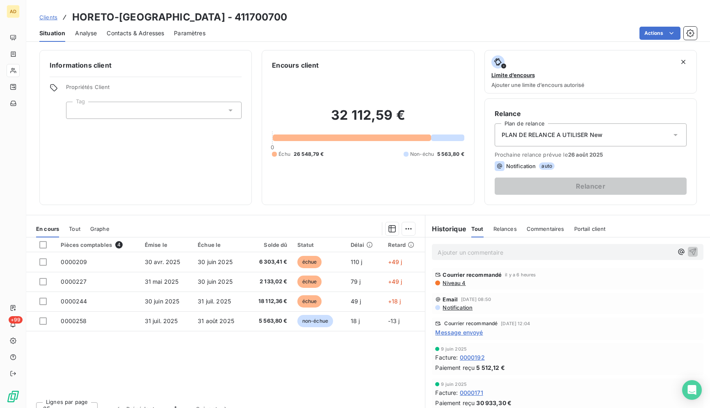
click at [288, 33] on div "Actions" at bounding box center [455, 33] width 481 height 13
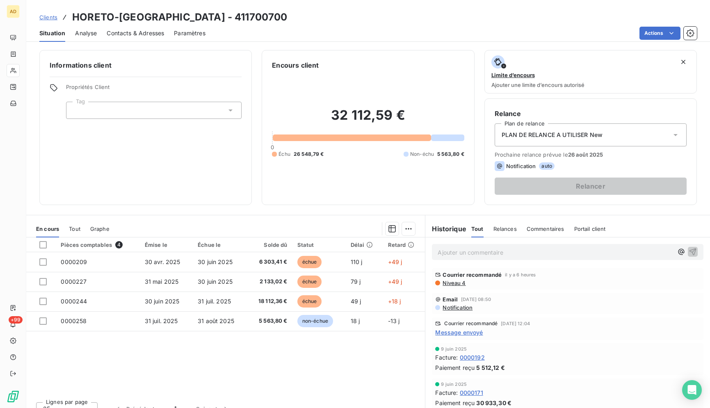
click at [288, 33] on div "Actions" at bounding box center [455, 33] width 481 height 13
click at [288, 32] on div "Actions" at bounding box center [455, 33] width 481 height 13
click at [239, 18] on div "Clients HORETO-[GEOGRAPHIC_DATA] - 411700700" at bounding box center [368, 17] width 684 height 15
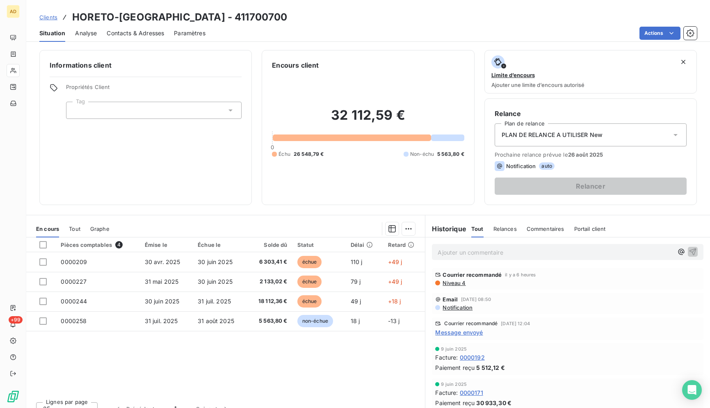
click at [281, 16] on div "Clients HORETO-[GEOGRAPHIC_DATA] - 411700700" at bounding box center [368, 17] width 684 height 15
click at [281, 15] on div "Clients HORETO-[GEOGRAPHIC_DATA] - 411700700" at bounding box center [368, 17] width 684 height 15
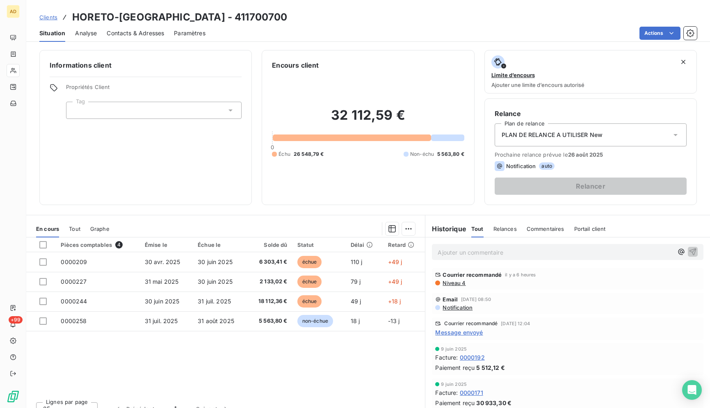
click at [350, 19] on div "Clients HORETO-[GEOGRAPHIC_DATA] - 411700700" at bounding box center [368, 17] width 684 height 15
click at [292, 6] on div "Clients HORETO-[GEOGRAPHIC_DATA] - 411700700 Situation Analyse Contacts & Adres…" at bounding box center [368, 21] width 684 height 42
click at [277, 15] on div "Clients HORETO-[GEOGRAPHIC_DATA] - 411700700" at bounding box center [368, 17] width 684 height 15
click at [278, 22] on div "Clients HORETO-[GEOGRAPHIC_DATA] - 411700700" at bounding box center [368, 17] width 684 height 15
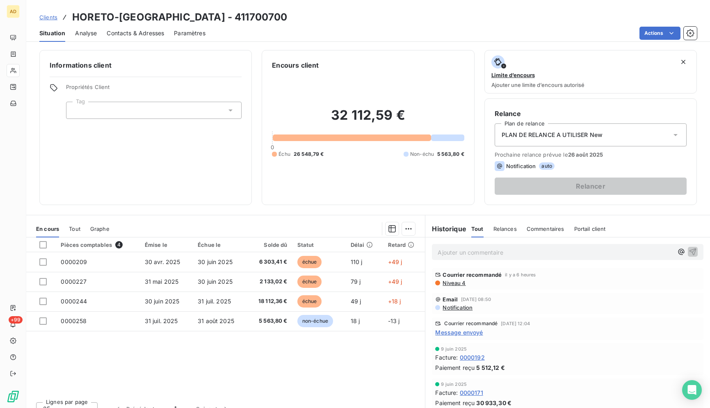
click at [278, 22] on div "Clients HORETO-[GEOGRAPHIC_DATA] - 411700700" at bounding box center [368, 17] width 684 height 15
click at [287, 37] on div "Actions" at bounding box center [455, 33] width 481 height 13
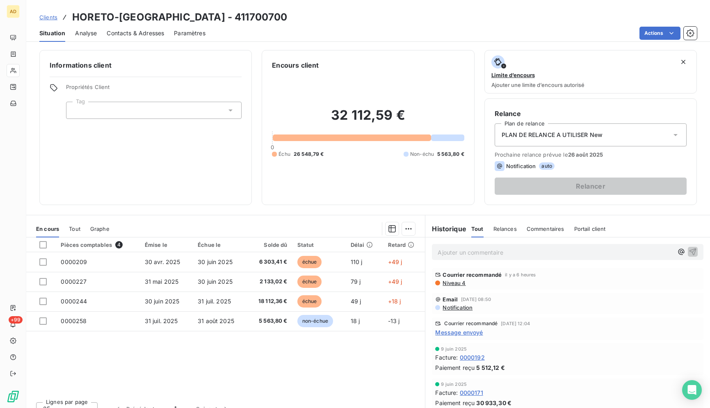
click at [313, 25] on div "Situation Analyse Contacts & Adresses Paramètres Actions" at bounding box center [368, 33] width 684 height 17
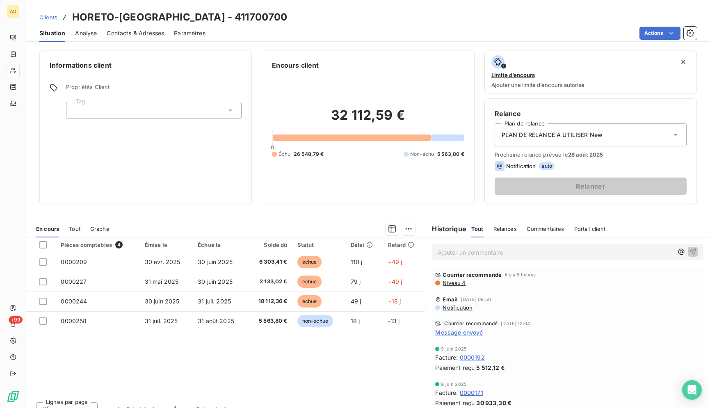
click at [313, 25] on div "Situation Analyse Contacts & Adresses Paramètres Actions" at bounding box center [368, 33] width 684 height 17
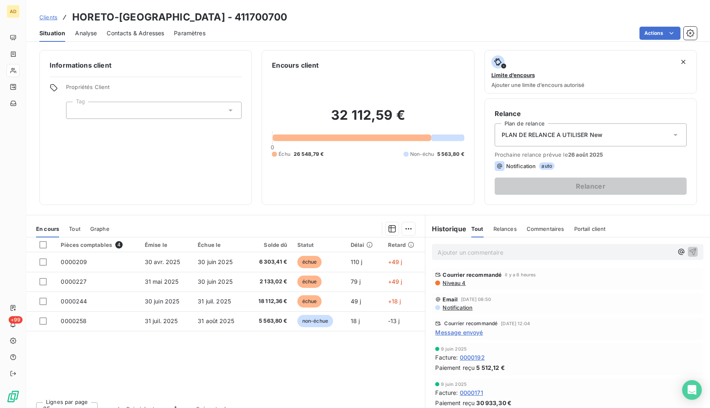
click at [313, 25] on div "Situation Analyse Contacts & Adresses Paramètres Actions" at bounding box center [368, 33] width 684 height 17
click at [340, 19] on div "Clients HORETO-[GEOGRAPHIC_DATA] - 411700700" at bounding box center [368, 17] width 684 height 15
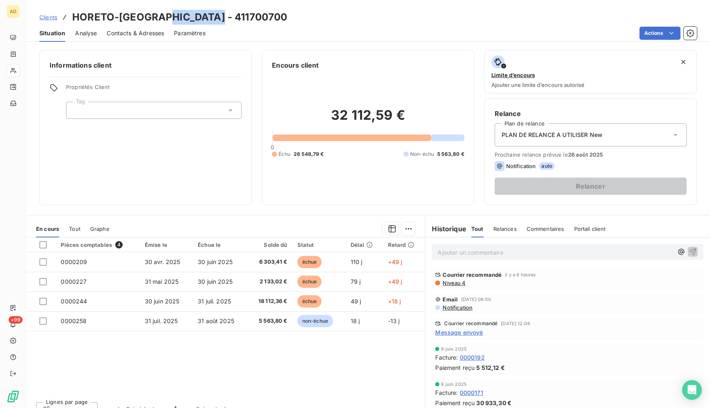
click at [340, 19] on div "Clients HORETO-[GEOGRAPHIC_DATA] - 411700700" at bounding box center [368, 17] width 684 height 15
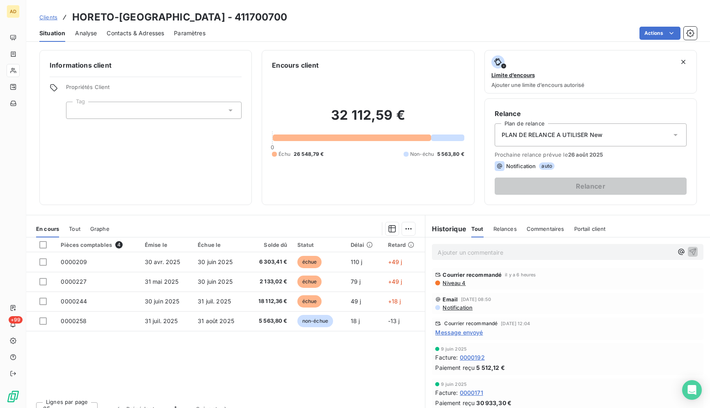
click at [340, 19] on div "Clients HORETO-[GEOGRAPHIC_DATA] - 411700700" at bounding box center [368, 17] width 684 height 15
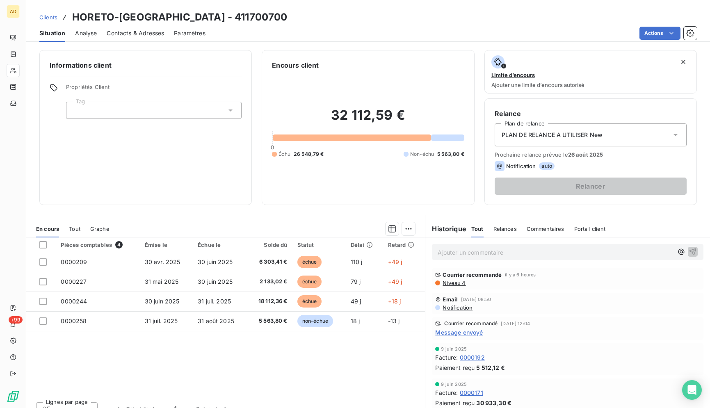
click at [340, 19] on div "Clients HORETO-[GEOGRAPHIC_DATA] - 411700700" at bounding box center [368, 17] width 684 height 15
click at [340, 20] on div "Clients HORETO-[GEOGRAPHIC_DATA] - 411700700" at bounding box center [368, 17] width 684 height 15
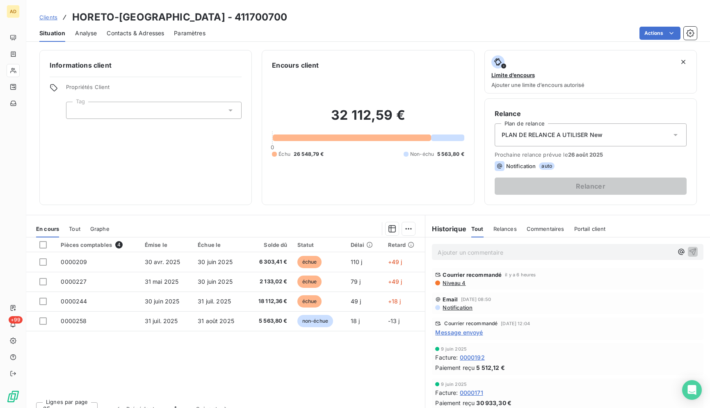
click at [340, 20] on div "Clients HORETO-[GEOGRAPHIC_DATA] - 411700700" at bounding box center [368, 17] width 684 height 15
click at [401, 37] on div "Actions" at bounding box center [455, 33] width 481 height 13
click at [382, 31] on div "Actions" at bounding box center [455, 33] width 481 height 13
click at [364, 14] on div "Clients HORETO-[GEOGRAPHIC_DATA] - 411700700" at bounding box center [368, 17] width 684 height 15
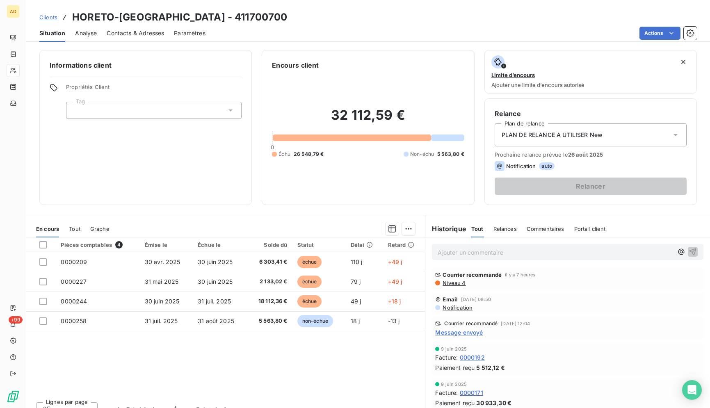
click at [364, 14] on div "Clients HORETO-[GEOGRAPHIC_DATA] - 411700700" at bounding box center [368, 17] width 684 height 15
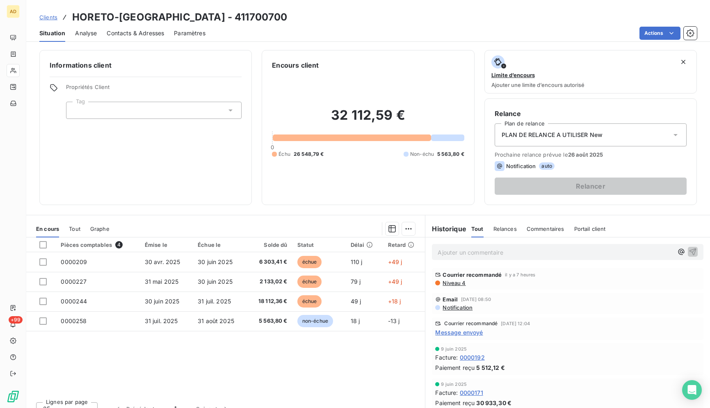
click at [364, 14] on div "Clients HORETO-[GEOGRAPHIC_DATA] - 411700700" at bounding box center [368, 17] width 684 height 15
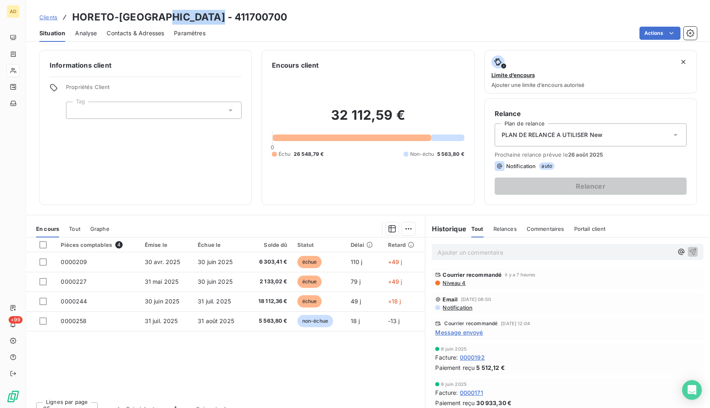
click at [364, 14] on div "Clients HORETO-[GEOGRAPHIC_DATA] - 411700700" at bounding box center [368, 17] width 684 height 15
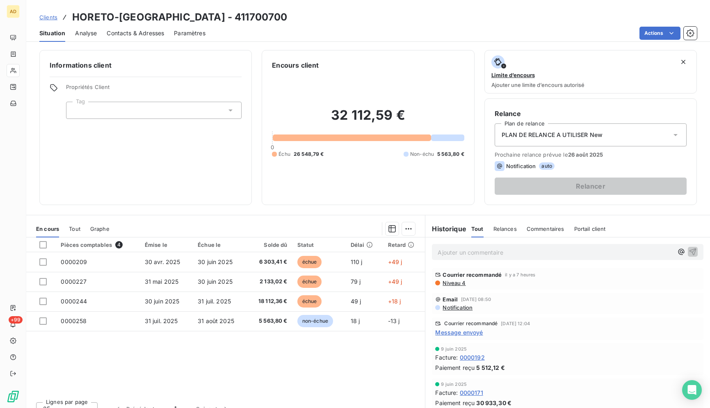
click at [364, 14] on div "Clients HORETO-[GEOGRAPHIC_DATA] - 411700700" at bounding box center [368, 17] width 684 height 15
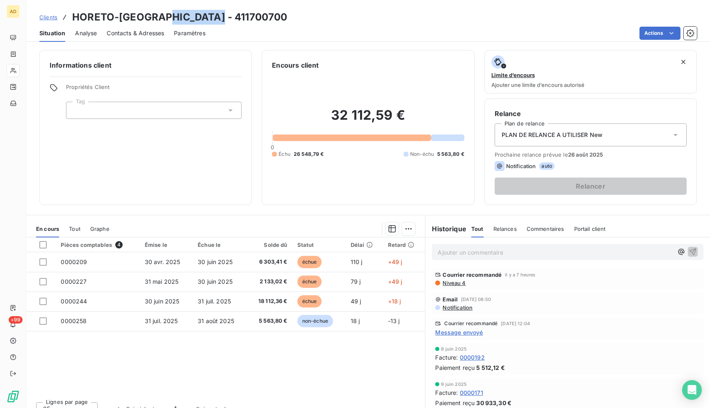
click at [364, 14] on div "Clients HORETO-[GEOGRAPHIC_DATA] - 411700700" at bounding box center [368, 17] width 684 height 15
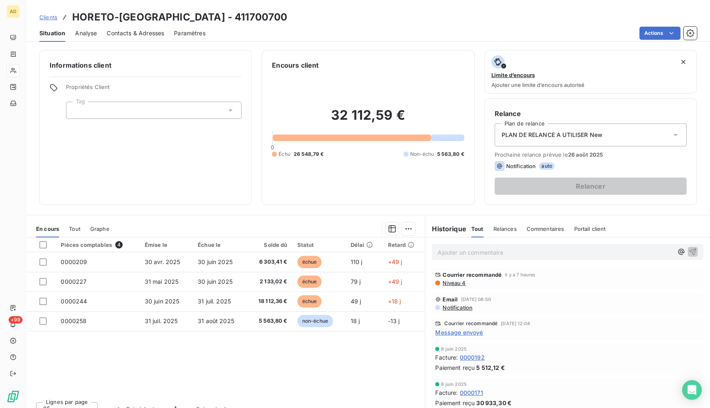
click at [364, 20] on div "Clients HORETO-[GEOGRAPHIC_DATA] - 411700700" at bounding box center [368, 17] width 684 height 15
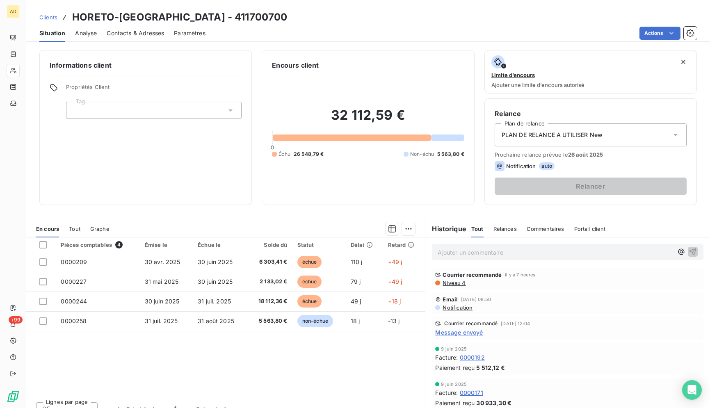
click at [364, 20] on div "Clients HORETO-[GEOGRAPHIC_DATA] - 411700700" at bounding box center [368, 17] width 684 height 15
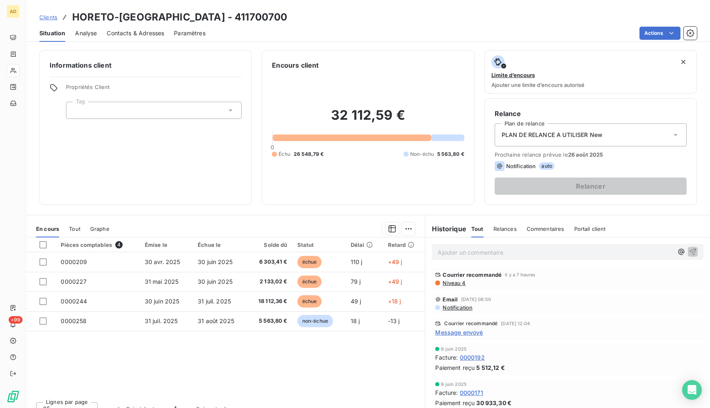
click at [364, 20] on div "Clients HORETO-[GEOGRAPHIC_DATA] - 411700700" at bounding box center [368, 17] width 684 height 15
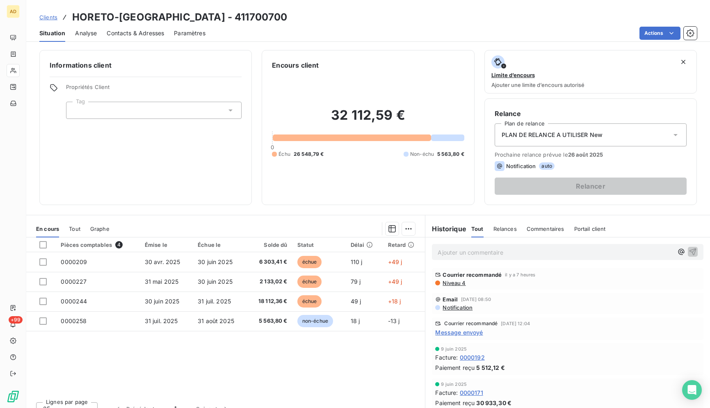
click at [363, 22] on div "Clients HORETO-[GEOGRAPHIC_DATA] - 411700700" at bounding box center [368, 17] width 684 height 15
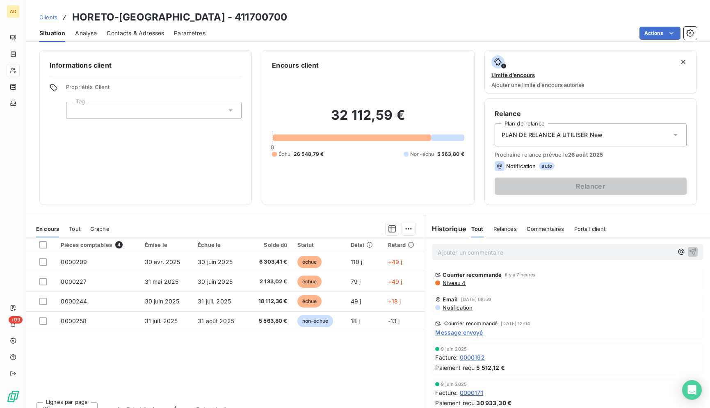
click at [363, 22] on div "Clients HORETO-[GEOGRAPHIC_DATA] - 411700700" at bounding box center [368, 17] width 684 height 15
click at [362, 25] on div "Situation Analyse Contacts & Adresses Paramètres Actions" at bounding box center [368, 33] width 684 height 17
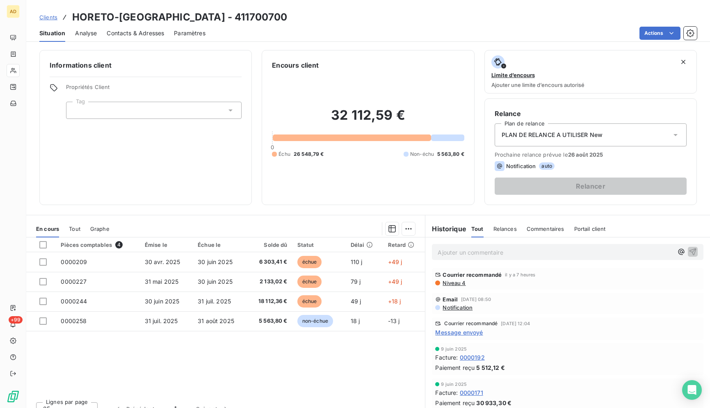
click at [349, 22] on div "Clients HORETO-[GEOGRAPHIC_DATA] - 411700700" at bounding box center [368, 17] width 684 height 15
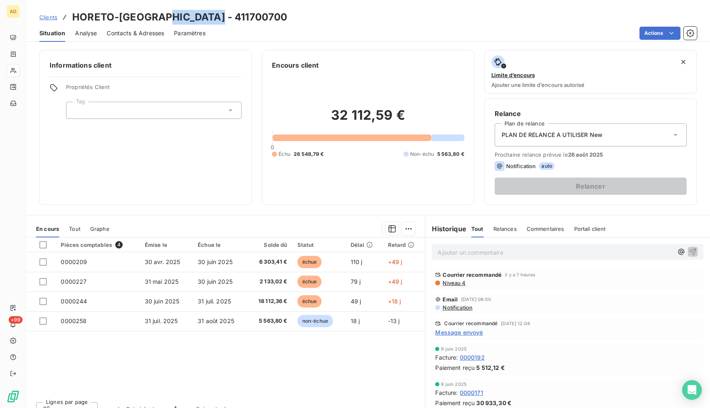
click at [349, 22] on div "Clients HORETO-[GEOGRAPHIC_DATA] - 411700700" at bounding box center [368, 17] width 684 height 15
click at [357, 23] on div "Clients HORETO-[GEOGRAPHIC_DATA] - 411700700" at bounding box center [368, 17] width 684 height 15
click at [357, 20] on div "Clients HORETO-[GEOGRAPHIC_DATA] - 411700700" at bounding box center [368, 17] width 684 height 15
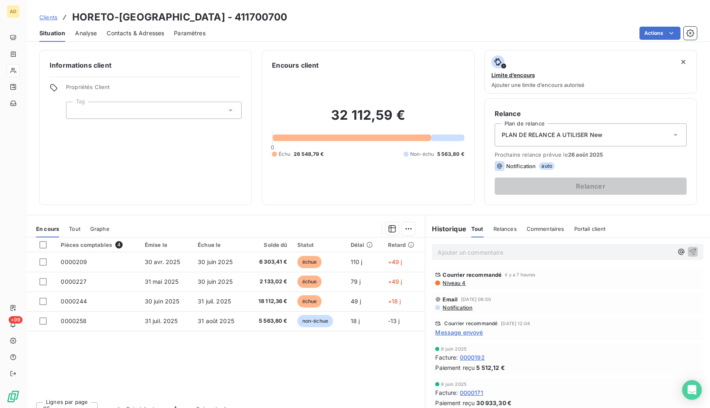
click at [357, 20] on div "Clients HORETO-[GEOGRAPHIC_DATA] - 411700700" at bounding box center [368, 17] width 684 height 15
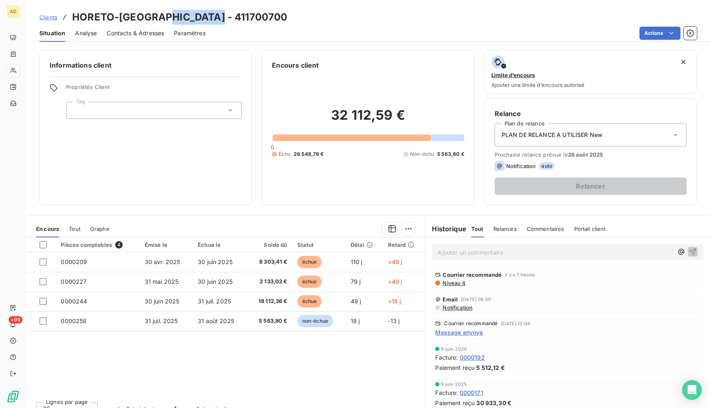
click at [357, 20] on div "Clients HORETO-[GEOGRAPHIC_DATA] - 411700700" at bounding box center [368, 17] width 684 height 15
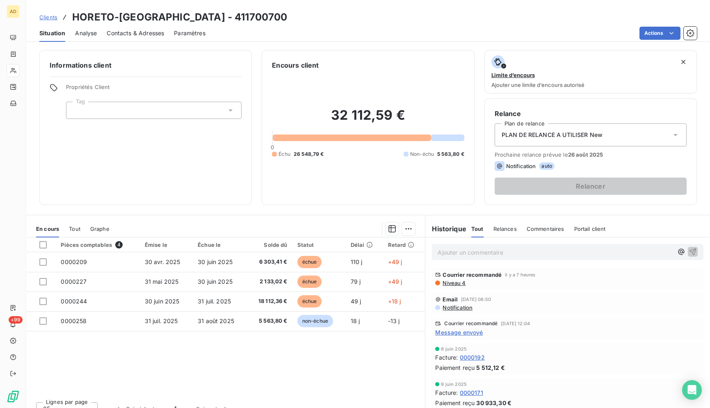
click at [357, 20] on div "Clients HORETO-[GEOGRAPHIC_DATA] - 411700700" at bounding box center [368, 17] width 684 height 15
click at [341, 27] on div "Actions" at bounding box center [455, 33] width 481 height 13
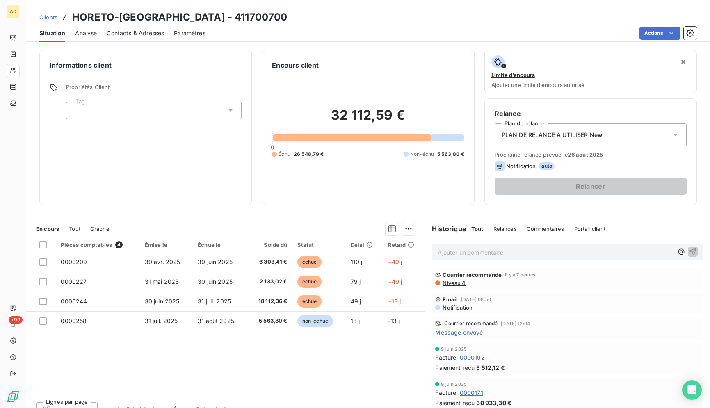
click at [342, 26] on div "Situation Analyse Contacts & Adresses Paramètres Actions" at bounding box center [368, 33] width 684 height 17
click at [331, 21] on div "Clients HORETO-[GEOGRAPHIC_DATA] - 411700700" at bounding box center [368, 17] width 684 height 15
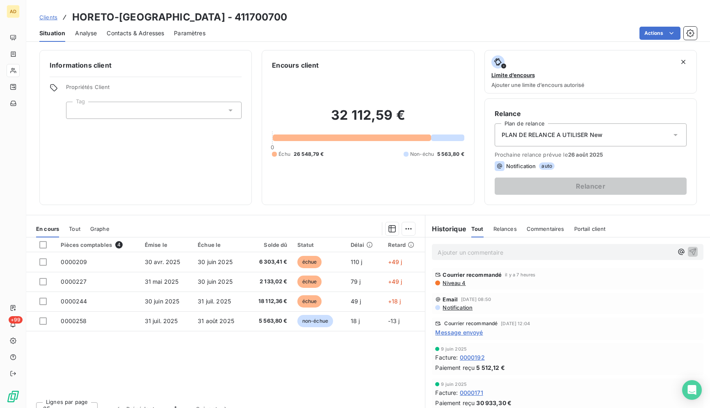
click at [331, 21] on div "Clients HORETO-[GEOGRAPHIC_DATA] - 411700700" at bounding box center [368, 17] width 684 height 15
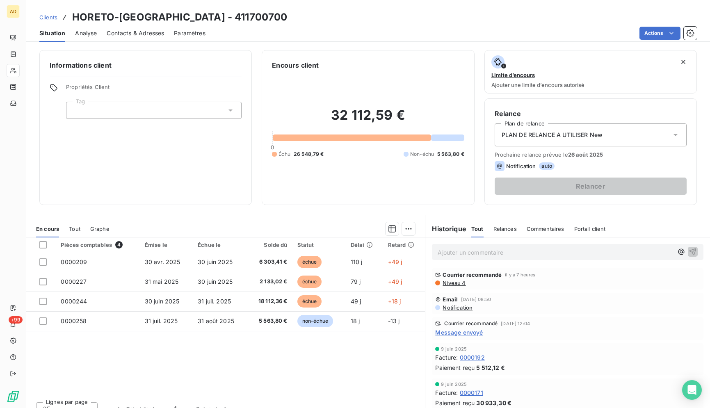
click at [331, 21] on div "Clients HORETO-[GEOGRAPHIC_DATA] - 411700700" at bounding box center [368, 17] width 684 height 15
click at [330, 16] on div "Clients HORETO-[GEOGRAPHIC_DATA] - 411700700" at bounding box center [368, 17] width 684 height 15
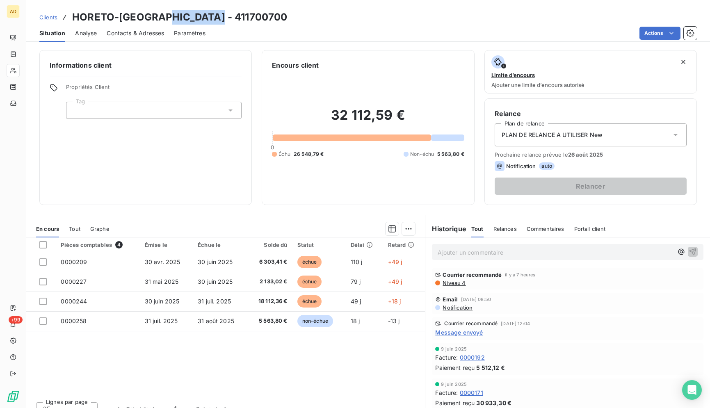
click at [330, 16] on div "Clients HORETO-[GEOGRAPHIC_DATA] - 411700700" at bounding box center [368, 17] width 684 height 15
click at [346, 25] on div "Situation Analyse Contacts & Adresses Paramètres Actions" at bounding box center [368, 33] width 684 height 17
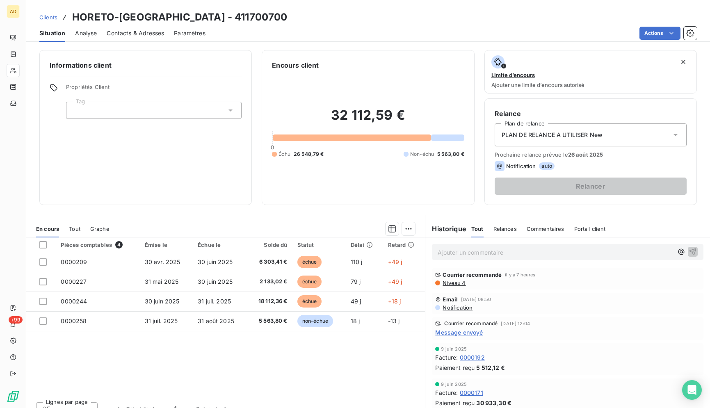
click at [346, 25] on div "Situation Analyse Contacts & Adresses Paramètres Actions" at bounding box center [368, 33] width 684 height 17
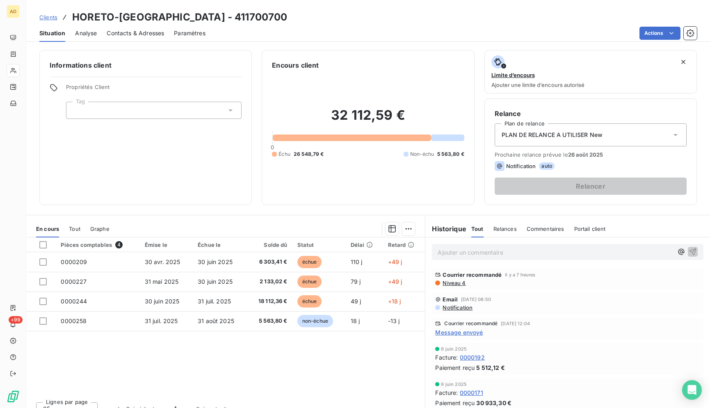
click at [346, 25] on div "Situation Analyse Contacts & Adresses Paramètres Actions" at bounding box center [368, 33] width 684 height 17
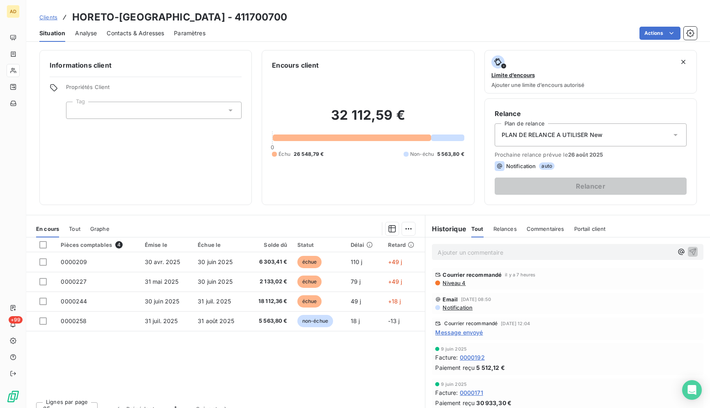
click at [346, 25] on div "Situation Analyse Contacts & Adresses Paramètres Actions" at bounding box center [368, 33] width 684 height 17
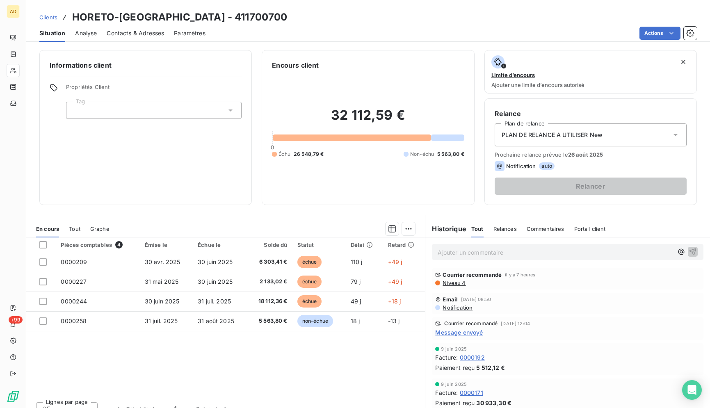
click at [346, 25] on div "Situation Analyse Contacts & Adresses Paramètres Actions" at bounding box center [368, 33] width 684 height 17
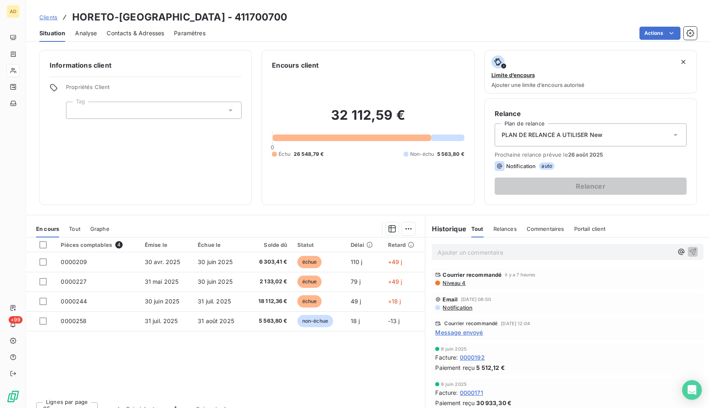
click at [346, 25] on div "Situation Analyse Contacts & Adresses Paramètres Actions" at bounding box center [368, 33] width 684 height 17
click at [349, 19] on div "Clients HORETO-[GEOGRAPHIC_DATA] - 411700700" at bounding box center [368, 17] width 684 height 15
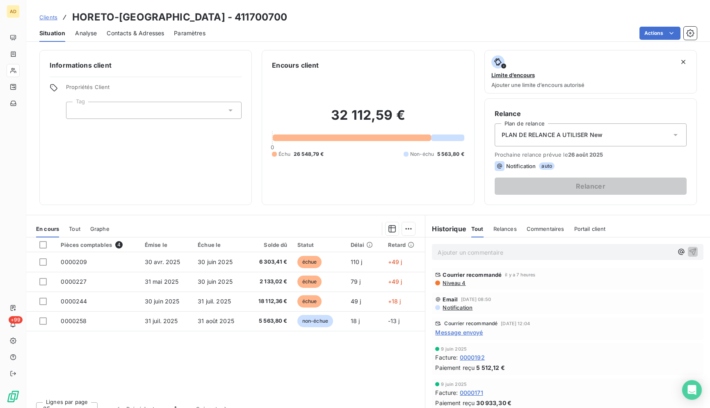
click at [349, 19] on div "Clients HORETO-[GEOGRAPHIC_DATA] - 411700700" at bounding box center [368, 17] width 684 height 15
click at [359, 21] on div "Clients HORETO-[GEOGRAPHIC_DATA] - 411700700" at bounding box center [368, 17] width 684 height 15
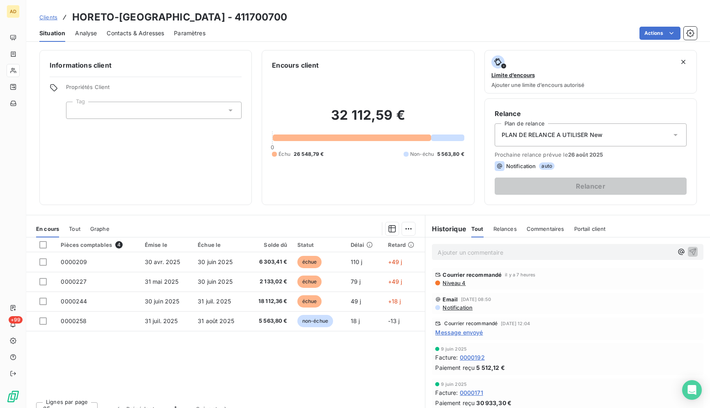
click at [358, 11] on div "Clients HORETO-[GEOGRAPHIC_DATA] - 411700700" at bounding box center [368, 17] width 684 height 15
click at [356, 11] on div "Clients HORETO-[GEOGRAPHIC_DATA] - 411700700" at bounding box center [368, 17] width 684 height 15
click at [342, 22] on div "Clients HORETO-[GEOGRAPHIC_DATA] - 411700700" at bounding box center [368, 17] width 684 height 15
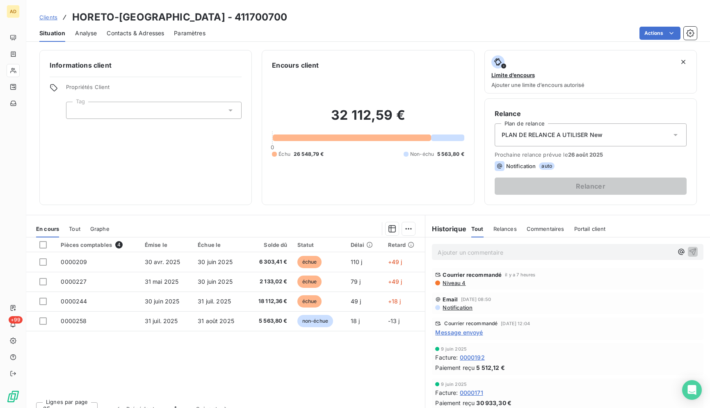
click at [342, 22] on div "Clients HORETO-[GEOGRAPHIC_DATA] - 411700700" at bounding box center [368, 17] width 684 height 15
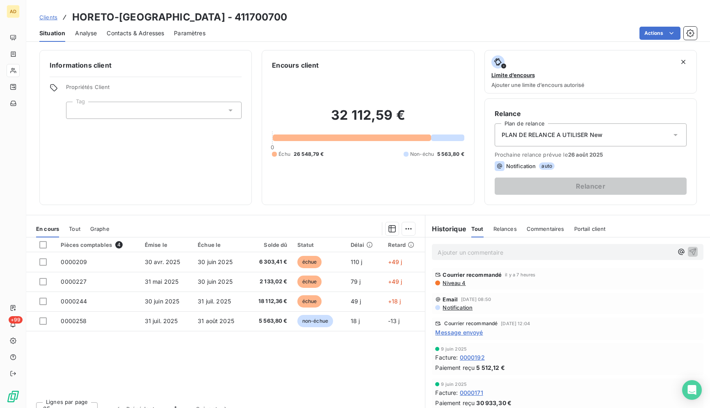
click at [342, 22] on div "Clients HORETO-[GEOGRAPHIC_DATA] - 411700700" at bounding box center [368, 17] width 684 height 15
click at [286, 33] on div "Actions" at bounding box center [455, 33] width 481 height 13
click at [277, 20] on div "Clients HORETO-[GEOGRAPHIC_DATA] - 411700700" at bounding box center [368, 17] width 684 height 15
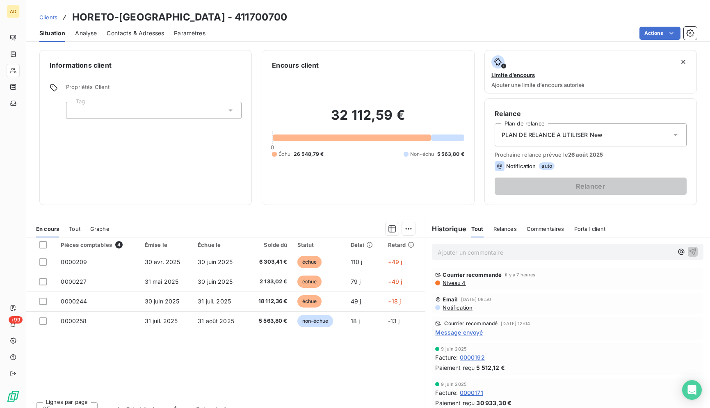
click at [277, 20] on div "Clients HORETO-[GEOGRAPHIC_DATA] - 411700700" at bounding box center [368, 17] width 684 height 15
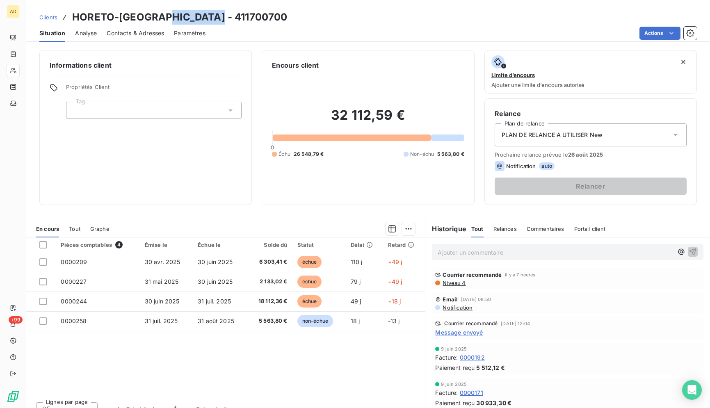
click at [277, 20] on div "Clients HORETO-[GEOGRAPHIC_DATA] - 411700700" at bounding box center [368, 17] width 684 height 15
click at [260, 29] on div "Actions" at bounding box center [455, 33] width 481 height 13
click at [298, 33] on div "Actions" at bounding box center [455, 33] width 481 height 13
click at [337, 9] on div "Clients HORETO-[GEOGRAPHIC_DATA] - 411700700 Situation Analyse Contacts & Adres…" at bounding box center [368, 21] width 684 height 42
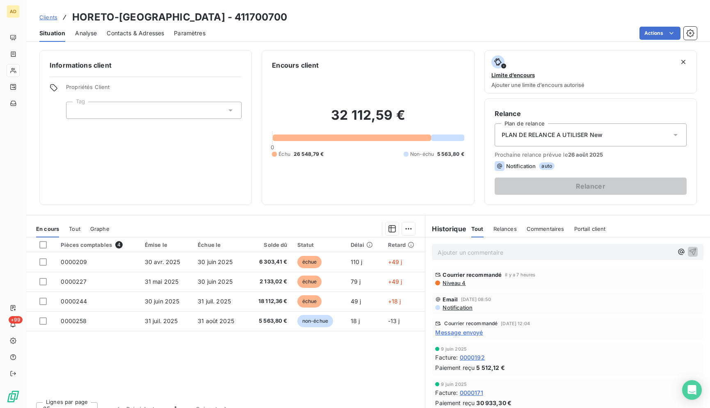
click at [338, 7] on div "Clients HORETO-[GEOGRAPHIC_DATA] - 411700700 Situation Analyse Contacts & Adres…" at bounding box center [368, 21] width 684 height 42
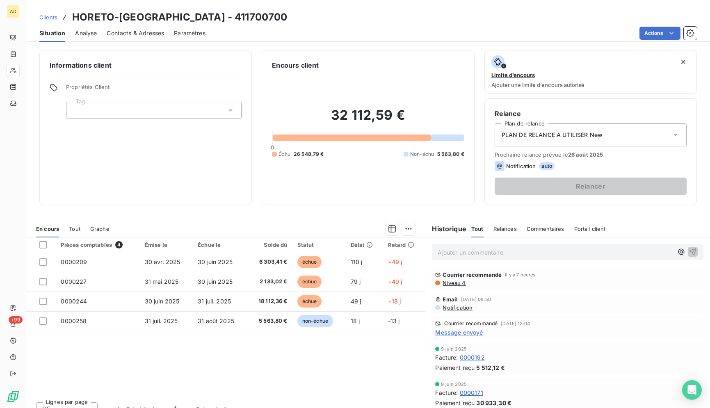
click at [338, 7] on div "Clients HORETO-[GEOGRAPHIC_DATA] - 411700700 Situation Analyse Contacts & Adres…" at bounding box center [368, 21] width 684 height 42
click at [349, 16] on div "Clients HORETO-[GEOGRAPHIC_DATA] - 411700700" at bounding box center [368, 17] width 684 height 15
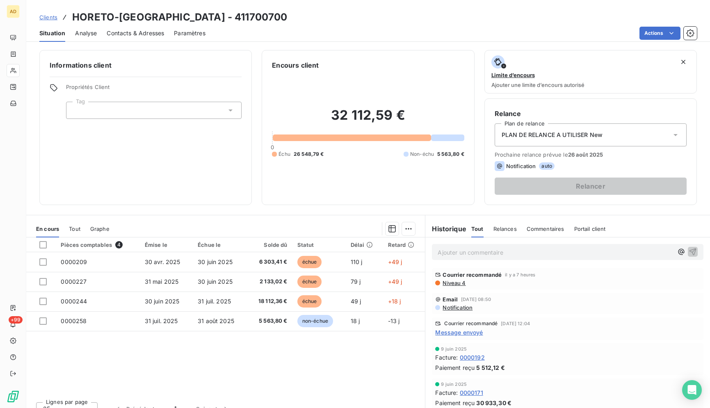
click at [349, 16] on div "Clients HORETO-[GEOGRAPHIC_DATA] - 411700700" at bounding box center [368, 17] width 684 height 15
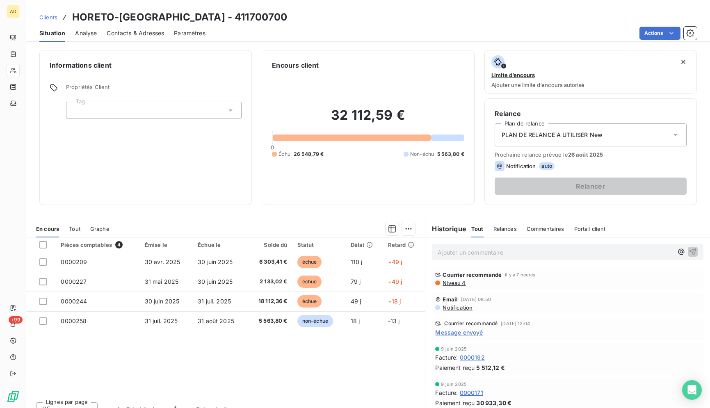
click at [349, 16] on div "Clients HORETO-[GEOGRAPHIC_DATA] - 411700700" at bounding box center [368, 17] width 684 height 15
click at [506, 36] on div "Actions" at bounding box center [455, 33] width 481 height 13
click at [702, 137] on div "Informations client Propriétés Client Tag Encours client 32 112,59 € 0 Échu 26 …" at bounding box center [368, 127] width 684 height 155
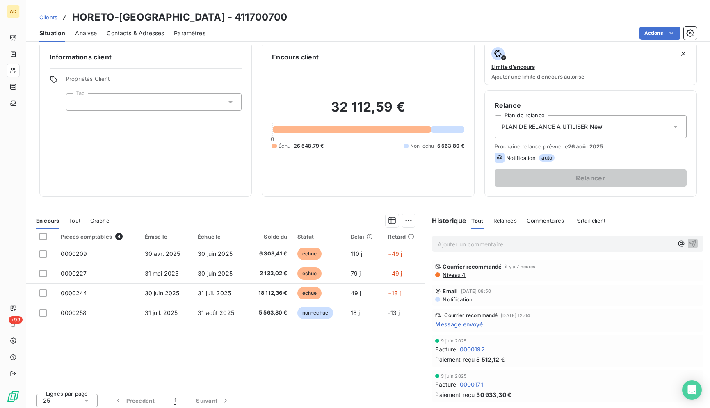
scroll to position [12, 0]
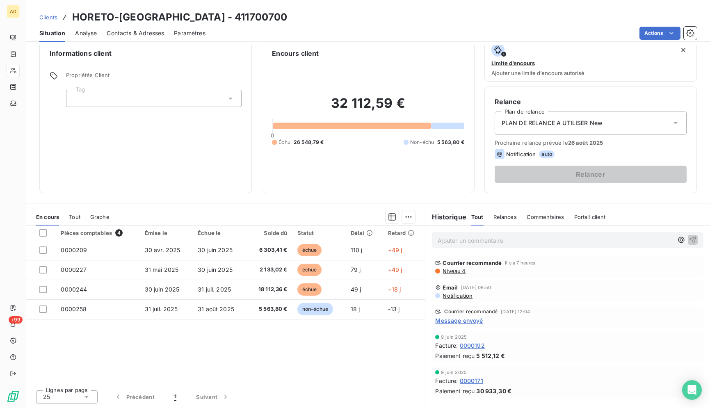
click at [251, 21] on div "Clients HORETO-[GEOGRAPHIC_DATA] - 411700700" at bounding box center [368, 17] width 684 height 15
click at [382, 11] on div "Clients HORETO-[GEOGRAPHIC_DATA] - 411700700" at bounding box center [368, 17] width 684 height 15
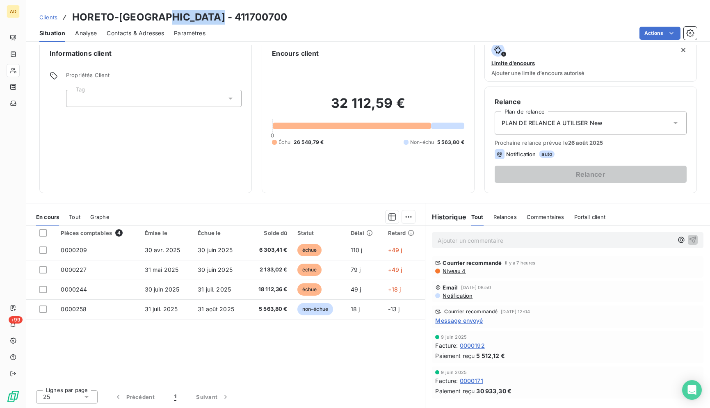
click at [382, 11] on div "Clients HORETO-[GEOGRAPHIC_DATA] - 411700700" at bounding box center [368, 17] width 684 height 15
click at [381, 16] on div "Clients HORETO-[GEOGRAPHIC_DATA] - 411700700" at bounding box center [368, 17] width 684 height 15
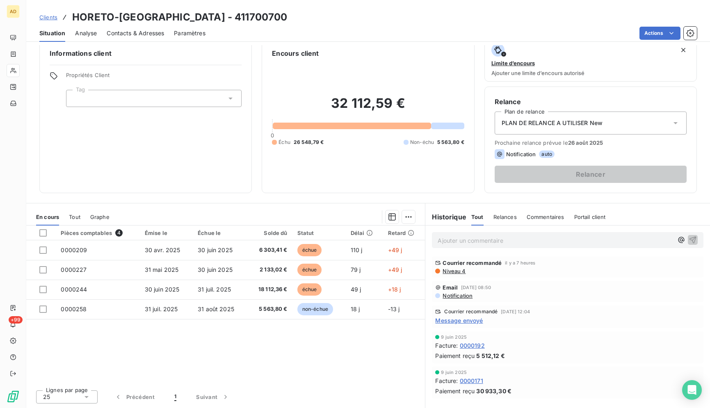
click at [381, 16] on div "Clients HORETO-[GEOGRAPHIC_DATA] - 411700700" at bounding box center [368, 17] width 684 height 15
click at [351, 27] on div "Actions" at bounding box center [455, 33] width 481 height 13
click at [402, 41] on div "Situation Analyse Contacts & Adresses Paramètres Actions" at bounding box center [368, 33] width 684 height 17
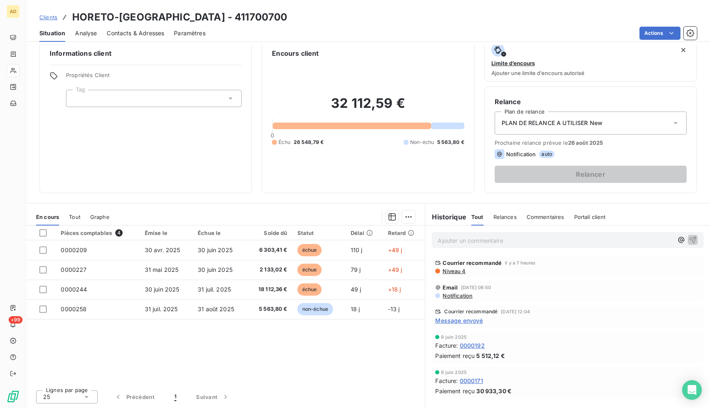
click at [402, 41] on div "Situation Analyse Contacts & Adresses Paramètres Actions" at bounding box center [368, 33] width 684 height 17
click at [401, 37] on div "Actions" at bounding box center [455, 33] width 481 height 13
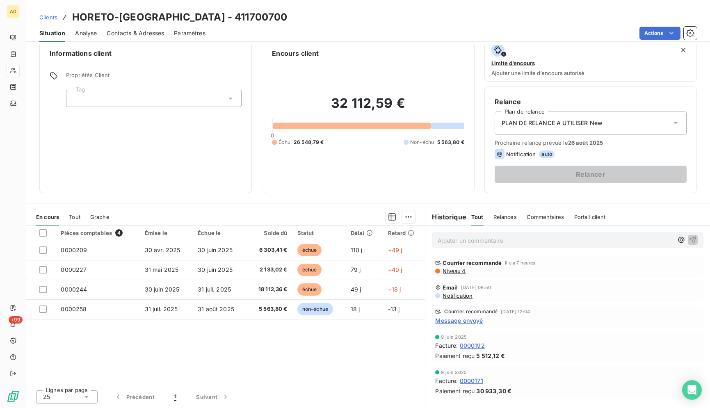
click at [401, 37] on div "Actions" at bounding box center [455, 33] width 481 height 13
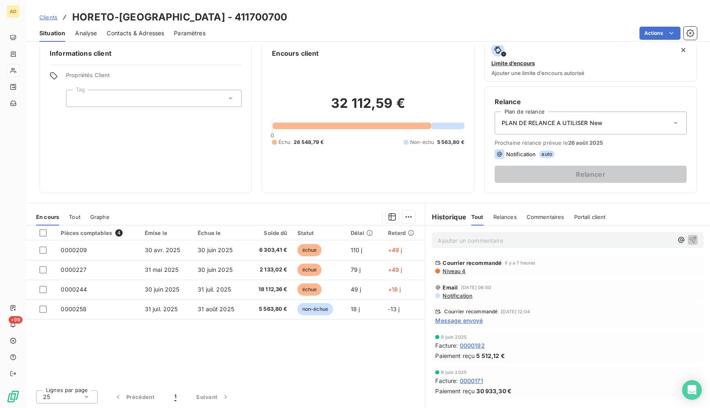
click at [397, 39] on div "Actions" at bounding box center [455, 33] width 481 height 13
click at [388, 30] on div "Actions" at bounding box center [455, 33] width 481 height 13
click at [384, 23] on div "Clients HORETO-[GEOGRAPHIC_DATA] - 411700700" at bounding box center [368, 17] width 684 height 15
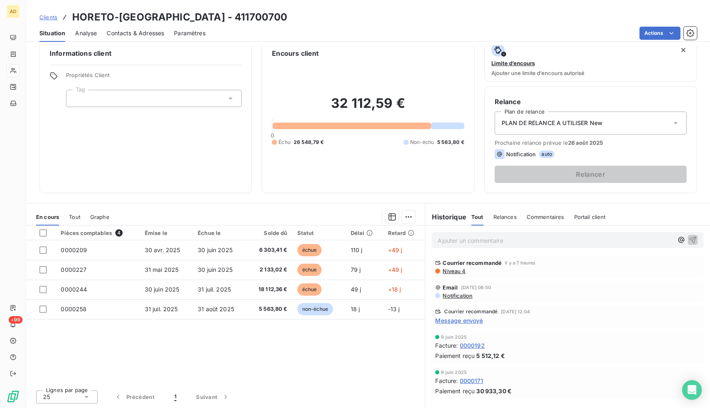
click at [384, 23] on div "Clients HORETO-[GEOGRAPHIC_DATA] - 411700700" at bounding box center [368, 17] width 684 height 15
click at [376, 27] on div "Actions" at bounding box center [455, 33] width 481 height 13
click at [337, 18] on div "Clients HORETO-[GEOGRAPHIC_DATA] - 411700700" at bounding box center [368, 17] width 684 height 15
click at [370, 30] on div "Actions" at bounding box center [455, 33] width 481 height 13
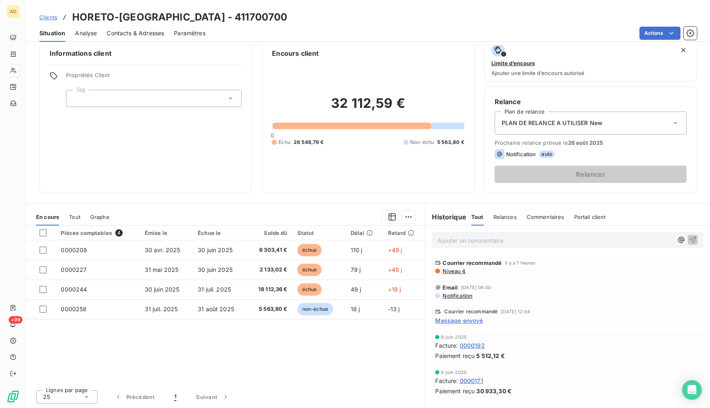
click at [370, 30] on div "Actions" at bounding box center [455, 33] width 481 height 13
click at [360, 25] on div "Situation Analyse Contacts & Adresses Paramètres Actions" at bounding box center [368, 33] width 684 height 17
click at [366, 10] on div "Clients HORETO-[GEOGRAPHIC_DATA] - 411700700" at bounding box center [368, 17] width 684 height 15
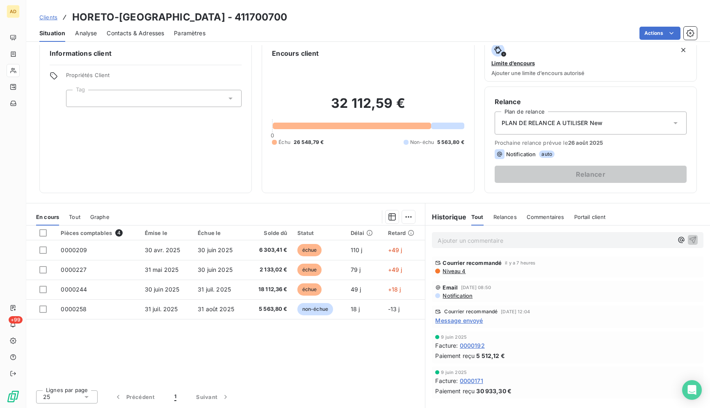
click at [408, 20] on div "Clients HORETO-[GEOGRAPHIC_DATA] - 411700700" at bounding box center [368, 17] width 684 height 15
click at [378, 21] on div "Clients HORETO-[GEOGRAPHIC_DATA] - 411700700" at bounding box center [368, 17] width 684 height 15
click at [281, 19] on div "Clients HORETO-[GEOGRAPHIC_DATA] - 411700700" at bounding box center [368, 17] width 684 height 15
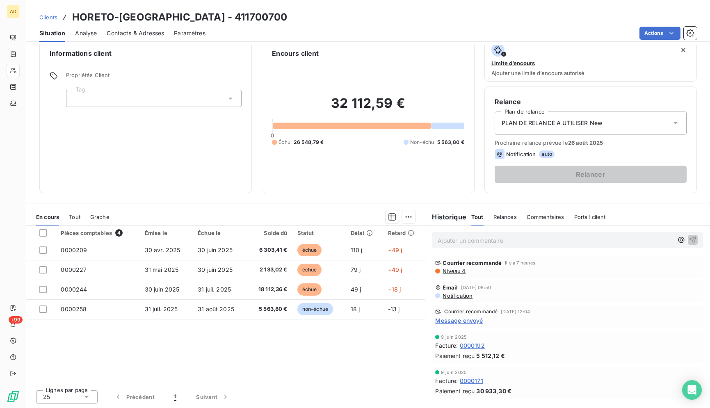
click at [296, 12] on div "Clients HORETO-[GEOGRAPHIC_DATA] - 411700700" at bounding box center [368, 17] width 684 height 15
click at [306, 13] on div "Clients HORETO-[GEOGRAPHIC_DATA] - 411700700" at bounding box center [368, 17] width 684 height 15
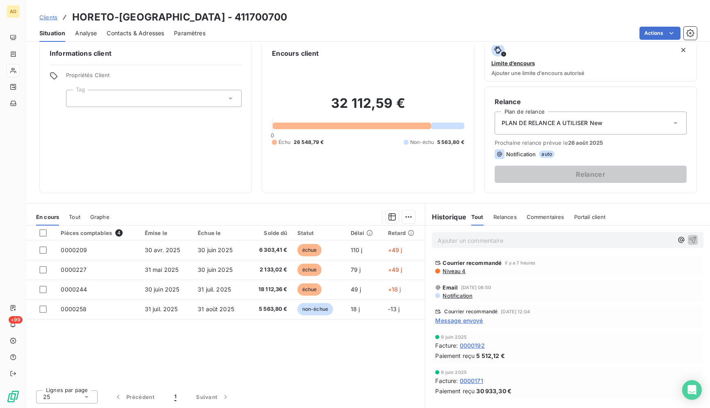
click at [307, 10] on div "Clients HORETO-[GEOGRAPHIC_DATA] - 411700700" at bounding box center [368, 17] width 684 height 15
click at [313, 12] on div "Clients HORETO-[GEOGRAPHIC_DATA] - 411700700" at bounding box center [368, 17] width 684 height 15
click at [315, 13] on div "Clients HORETO-[GEOGRAPHIC_DATA] - 411700700" at bounding box center [368, 17] width 684 height 15
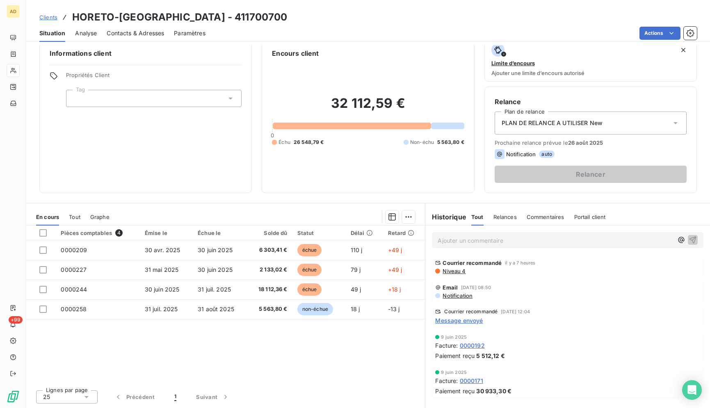
click at [315, 13] on div "Clients HORETO-[GEOGRAPHIC_DATA] - 411700700" at bounding box center [368, 17] width 684 height 15
click at [315, 11] on div "Clients HORETO-[GEOGRAPHIC_DATA] - 411700700" at bounding box center [368, 17] width 684 height 15
click at [312, 16] on div "Clients HORETO-[GEOGRAPHIC_DATA] - 411700700" at bounding box center [368, 17] width 684 height 15
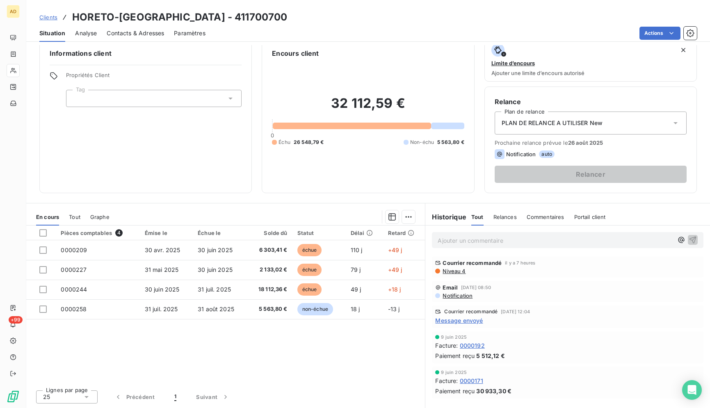
click at [311, 18] on div "Clients HORETO-[GEOGRAPHIC_DATA] - 411700700" at bounding box center [368, 17] width 684 height 15
click at [309, 18] on div "Clients HORETO-[GEOGRAPHIC_DATA] - 411700700" at bounding box center [368, 17] width 684 height 15
click at [281, 19] on div "Clients HORETO-[GEOGRAPHIC_DATA] - 411700700" at bounding box center [368, 17] width 684 height 15
click at [311, 19] on div "Clients HORETO-[GEOGRAPHIC_DATA] - 411700700" at bounding box center [368, 17] width 684 height 15
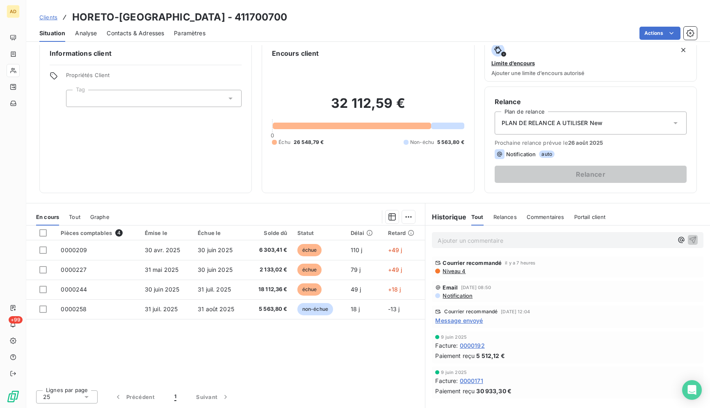
click at [305, 16] on div "Clients HORETO-[GEOGRAPHIC_DATA] - 411700700" at bounding box center [368, 17] width 684 height 15
click at [340, 11] on div "Clients HORETO-[GEOGRAPHIC_DATA] - 411700700" at bounding box center [368, 17] width 684 height 15
click at [371, 30] on div "Actions" at bounding box center [455, 33] width 481 height 13
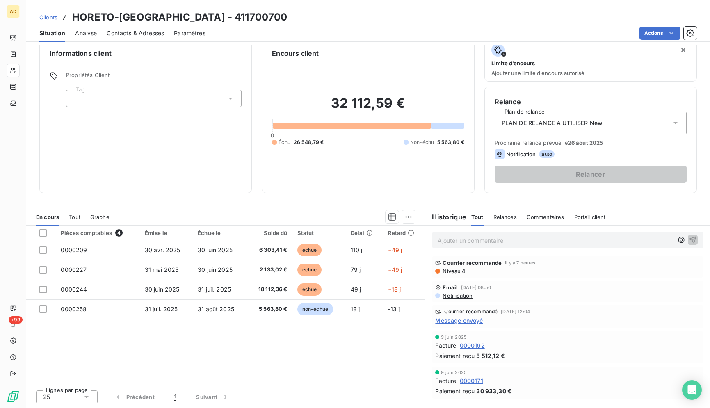
click at [371, 30] on div "Actions" at bounding box center [455, 33] width 481 height 13
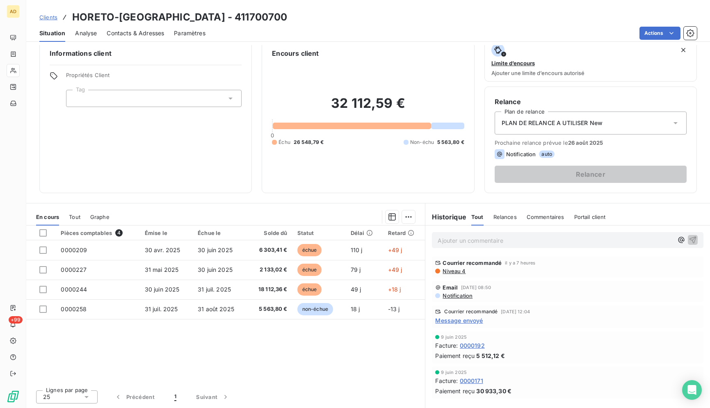
click at [371, 30] on div "Actions" at bounding box center [455, 33] width 481 height 13
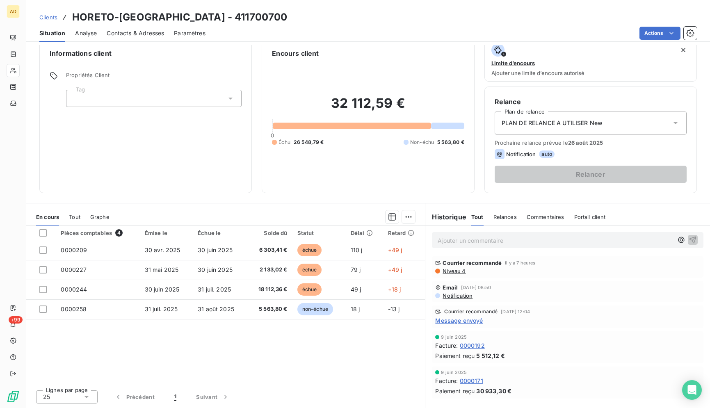
click at [371, 30] on div "Actions" at bounding box center [455, 33] width 481 height 13
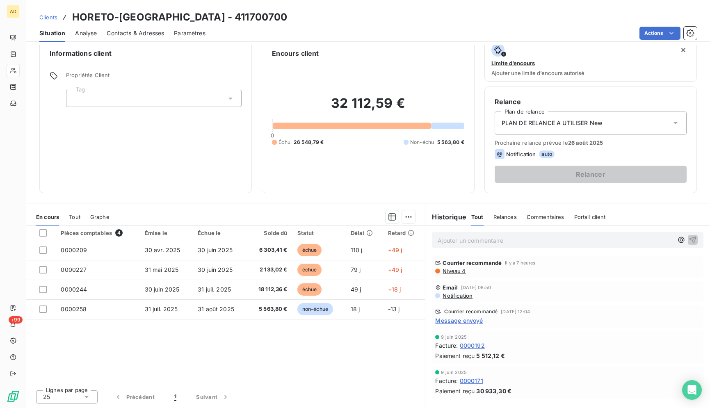
click at [358, 31] on div "Actions" at bounding box center [455, 33] width 481 height 13
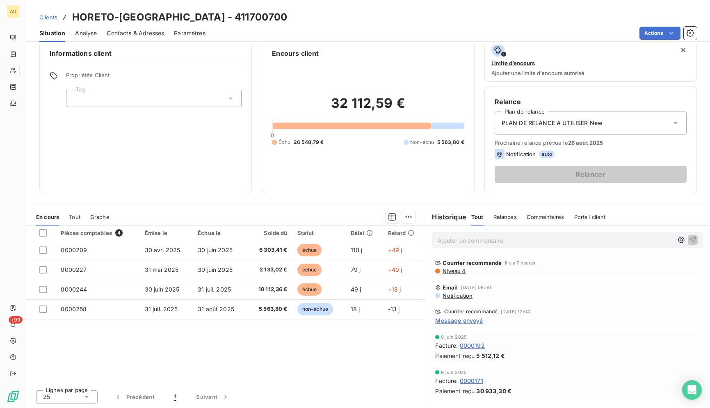
click at [358, 31] on div "Actions" at bounding box center [455, 33] width 481 height 13
click at [358, 12] on div "Clients HORETO-[GEOGRAPHIC_DATA] - 411700700" at bounding box center [368, 17] width 684 height 15
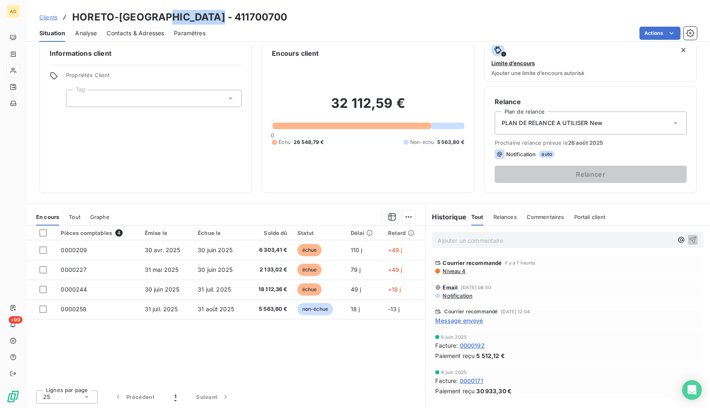
click at [358, 12] on div "Clients HORETO-[GEOGRAPHIC_DATA] - 411700700" at bounding box center [368, 17] width 684 height 15
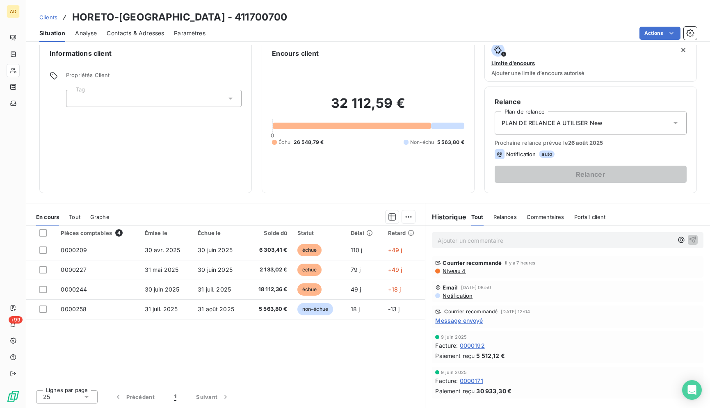
click at [358, 12] on div "Clients HORETO-[GEOGRAPHIC_DATA] - 411700700" at bounding box center [368, 17] width 684 height 15
click at [354, 19] on div "Clients HORETO-[GEOGRAPHIC_DATA] - 411700700" at bounding box center [368, 17] width 684 height 15
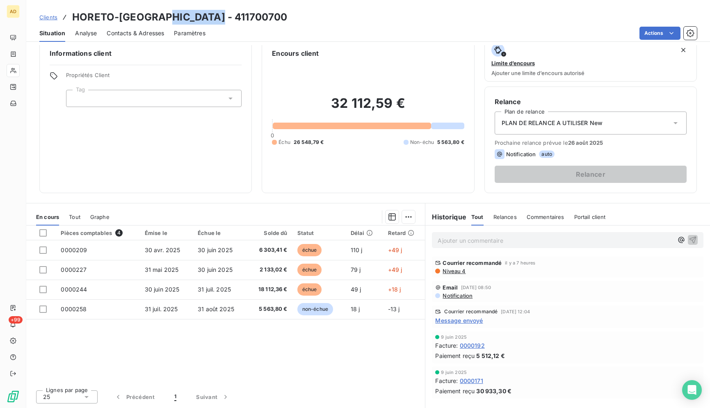
click at [354, 19] on div "Clients HORETO-[GEOGRAPHIC_DATA] - 411700700" at bounding box center [368, 17] width 684 height 15
click at [354, 18] on div "Clients HORETO-[GEOGRAPHIC_DATA] - 411700700" at bounding box center [368, 17] width 684 height 15
click at [279, 25] on div "Situation Analyse Contacts & Adresses Paramètres Actions" at bounding box center [368, 33] width 684 height 17
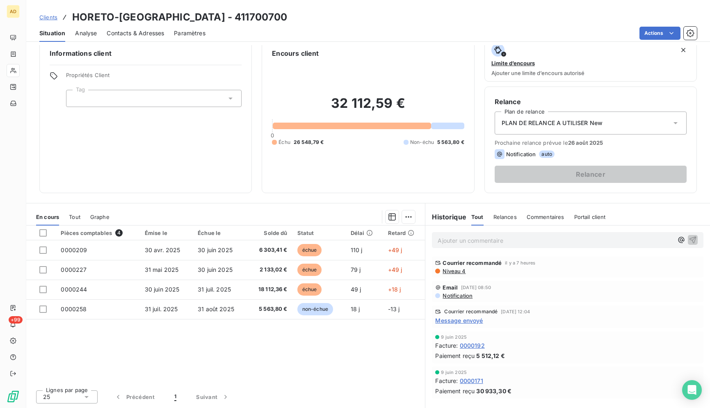
click at [279, 25] on div "Situation Analyse Contacts & Adresses Paramètres Actions" at bounding box center [368, 33] width 684 height 17
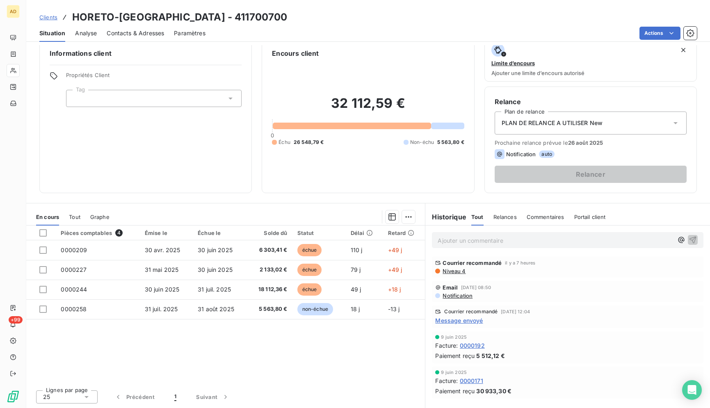
click at [273, 25] on div "Situation Analyse Contacts & Adresses Paramètres Actions" at bounding box center [368, 33] width 684 height 17
click at [285, 15] on div "Clients HORETO-[GEOGRAPHIC_DATA] - 411700700" at bounding box center [368, 17] width 684 height 15
click at [283, 18] on div "Clients HORETO-[GEOGRAPHIC_DATA] - 411700700" at bounding box center [368, 17] width 684 height 15
click at [282, 19] on div "Clients HORETO-[GEOGRAPHIC_DATA] - 411700700" at bounding box center [368, 17] width 684 height 15
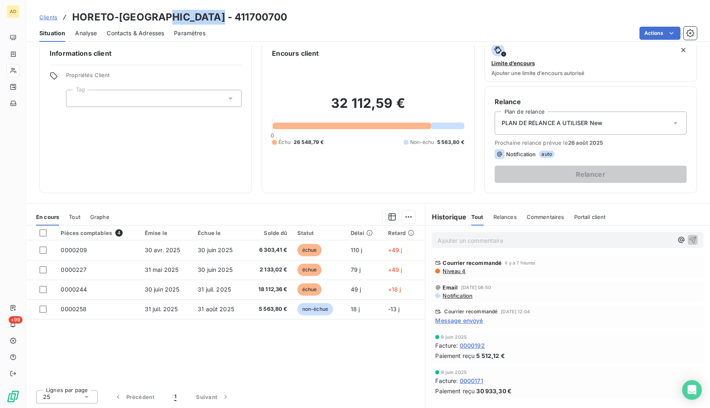
click at [282, 19] on div "Clients HORETO-[GEOGRAPHIC_DATA] - 411700700" at bounding box center [368, 17] width 684 height 15
click at [277, 15] on div "Clients HORETO-[GEOGRAPHIC_DATA] - 411700700" at bounding box center [368, 17] width 684 height 15
click at [267, 21] on div "Clients HORETO-[GEOGRAPHIC_DATA] - 411700700" at bounding box center [368, 17] width 684 height 15
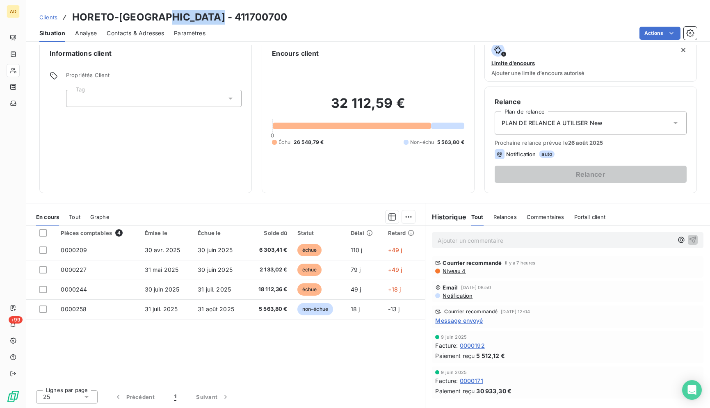
click at [267, 21] on div "Clients HORETO-[GEOGRAPHIC_DATA] - 411700700" at bounding box center [368, 17] width 684 height 15
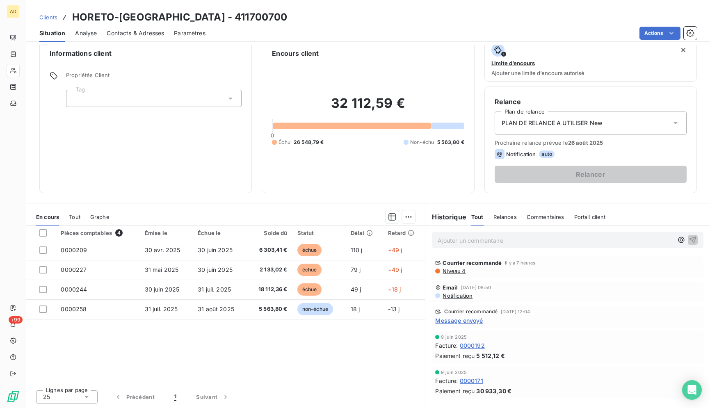
click at [239, 24] on div "Clients HORETO-[GEOGRAPHIC_DATA] - 411700700" at bounding box center [368, 17] width 684 height 15
click at [516, 32] on div "Actions" at bounding box center [455, 33] width 481 height 13
click at [520, 22] on div "Clients HORETO-[GEOGRAPHIC_DATA] - 411700700" at bounding box center [368, 17] width 684 height 15
click at [538, 19] on div "Clients HORETO-[GEOGRAPHIC_DATA] - 411700700" at bounding box center [368, 17] width 684 height 15
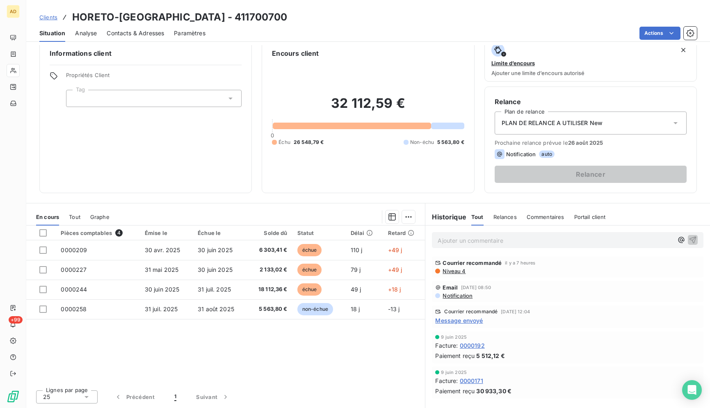
click at [538, 19] on div "Clients HORETO-[GEOGRAPHIC_DATA] - 411700700" at bounding box center [368, 17] width 684 height 15
click at [460, 30] on div "Actions" at bounding box center [455, 33] width 481 height 13
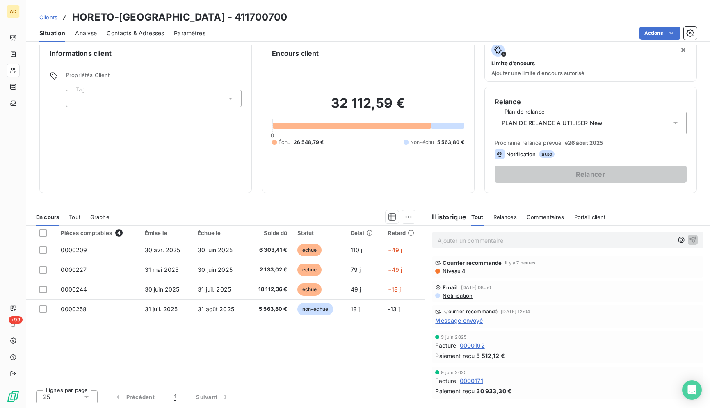
click at [460, 30] on div "Actions" at bounding box center [455, 33] width 481 height 13
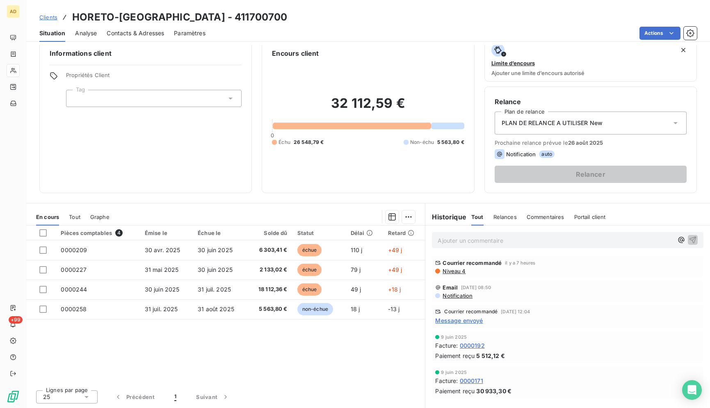
click at [460, 30] on div "Actions" at bounding box center [455, 33] width 481 height 13
click at [445, 33] on div "Actions" at bounding box center [455, 33] width 481 height 13
click at [386, 18] on div "Clients HORETO-[GEOGRAPHIC_DATA] - 411700700" at bounding box center [368, 17] width 684 height 15
click at [384, 5] on div "Clients HORETO-[GEOGRAPHIC_DATA] - 411700700 Situation Analyse Contacts & Adres…" at bounding box center [368, 21] width 684 height 42
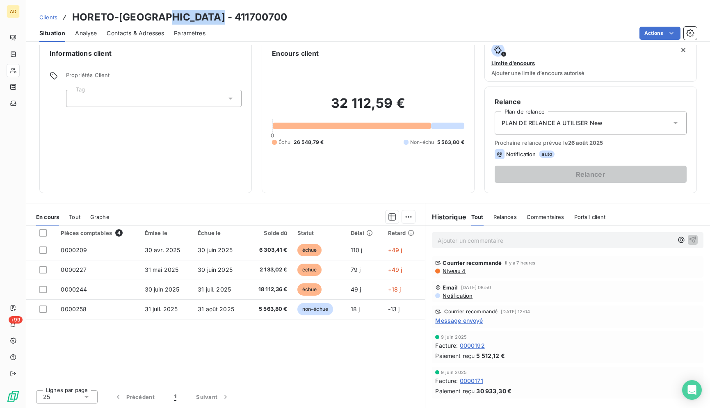
click at [384, 5] on div "Clients HORETO-[GEOGRAPHIC_DATA] - 411700700 Situation Analyse Contacts & Adres…" at bounding box center [368, 21] width 684 height 42
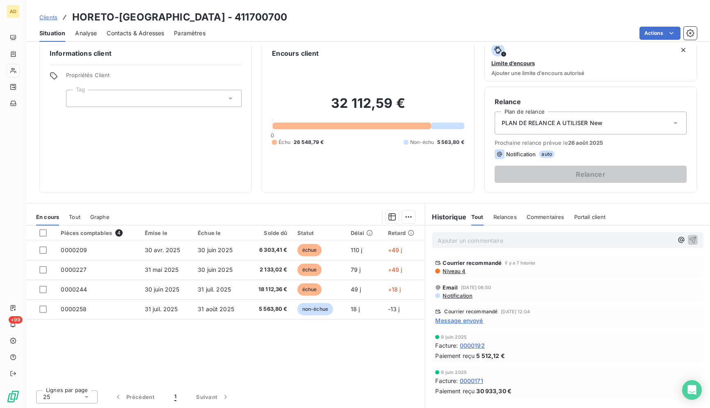
click at [334, 14] on div "Clients HORETO-[GEOGRAPHIC_DATA] - 411700700" at bounding box center [368, 17] width 684 height 15
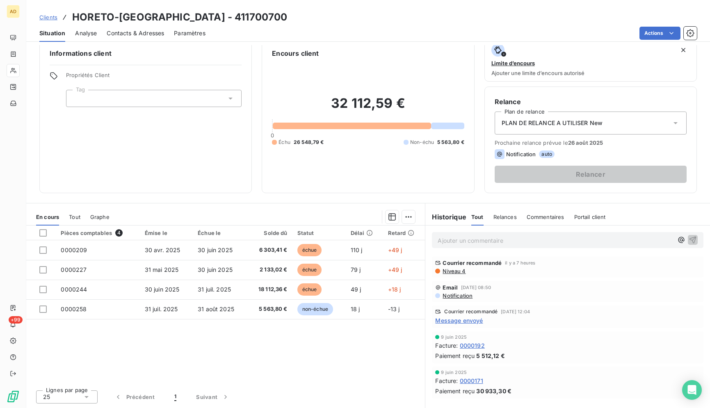
click at [323, 16] on div "Clients HORETO-[GEOGRAPHIC_DATA] - 411700700" at bounding box center [368, 17] width 684 height 15
click at [313, 27] on div "Actions" at bounding box center [455, 33] width 481 height 13
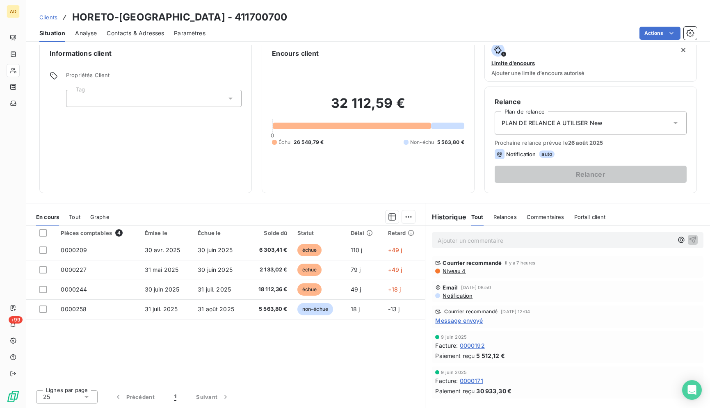
click at [303, 8] on div "Clients HORETO-[GEOGRAPHIC_DATA] - 411700700 Situation Analyse Contacts & Adres…" at bounding box center [368, 21] width 684 height 42
click at [346, 8] on div "Clients HORETO-[GEOGRAPHIC_DATA] - 411700700 Situation Analyse Contacts & Adres…" at bounding box center [368, 21] width 684 height 42
click at [294, 24] on div "Clients HORETO-[GEOGRAPHIC_DATA] - 411700700" at bounding box center [368, 17] width 684 height 15
click at [301, 14] on div "Clients HORETO-[GEOGRAPHIC_DATA] - 411700700" at bounding box center [368, 17] width 684 height 15
click at [289, 31] on div "Actions" at bounding box center [455, 33] width 481 height 13
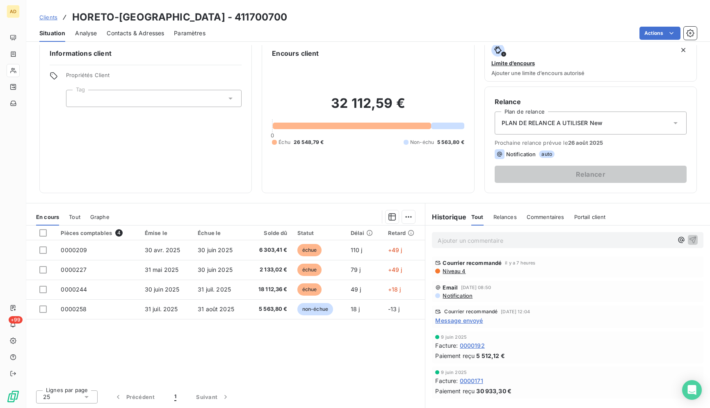
click at [289, 31] on div "Actions" at bounding box center [455, 33] width 481 height 13
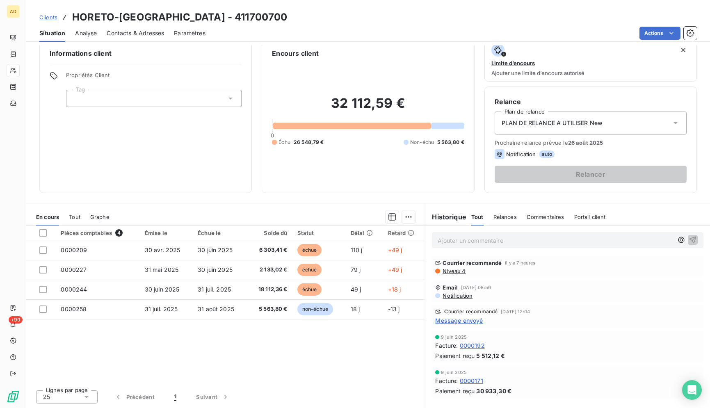
click at [289, 31] on div "Actions" at bounding box center [455, 33] width 481 height 13
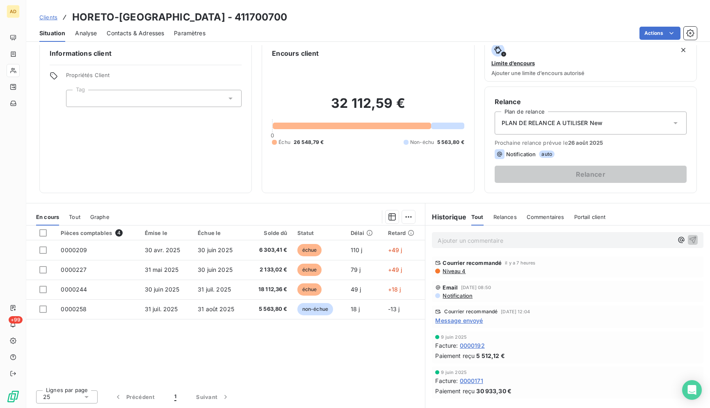
click at [289, 31] on div "Actions" at bounding box center [455, 33] width 481 height 13
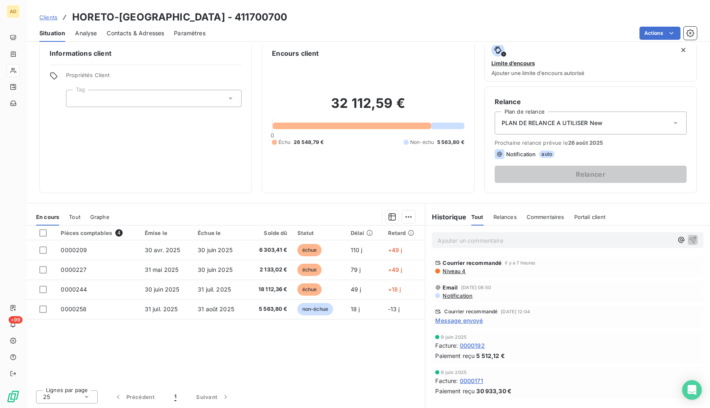
click at [289, 31] on div "Actions" at bounding box center [455, 33] width 481 height 13
click at [289, 30] on div "Actions" at bounding box center [455, 33] width 481 height 13
click at [376, 36] on div "Actions" at bounding box center [455, 33] width 481 height 13
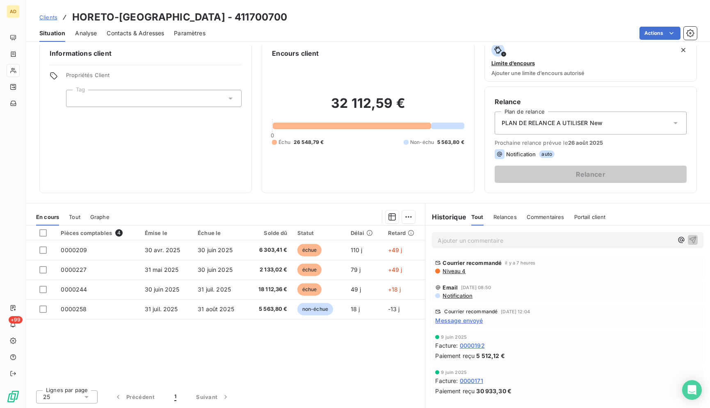
click at [378, 43] on div "Clients HORETO-[GEOGRAPHIC_DATA] - 411700700 Situation Analyse Contacts & Adres…" at bounding box center [368, 204] width 684 height 408
click at [392, 23] on div "Clients HORETO-[GEOGRAPHIC_DATA] - 411700700" at bounding box center [368, 17] width 684 height 15
click at [392, 29] on div "Actions" at bounding box center [455, 33] width 481 height 13
click at [391, 31] on div "Actions" at bounding box center [455, 33] width 481 height 13
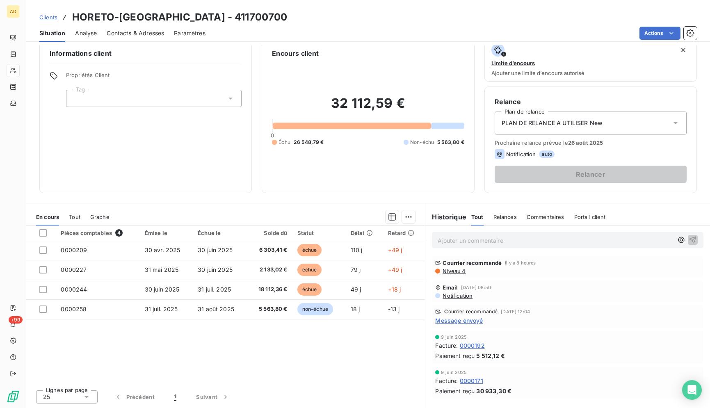
click at [351, 27] on div "Actions" at bounding box center [455, 33] width 481 height 13
click at [353, 32] on div "Actions" at bounding box center [455, 33] width 481 height 13
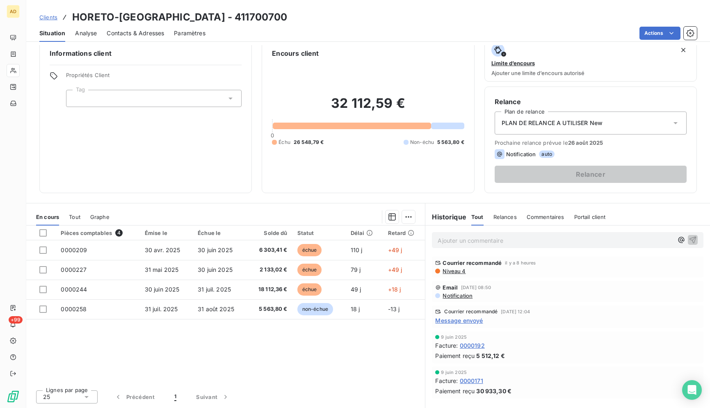
click at [353, 32] on div "Actions" at bounding box center [455, 33] width 481 height 13
click at [349, 35] on div "Actions" at bounding box center [455, 33] width 481 height 13
click at [349, 36] on div "Actions" at bounding box center [455, 33] width 481 height 13
click at [413, 30] on div "Actions" at bounding box center [455, 33] width 481 height 13
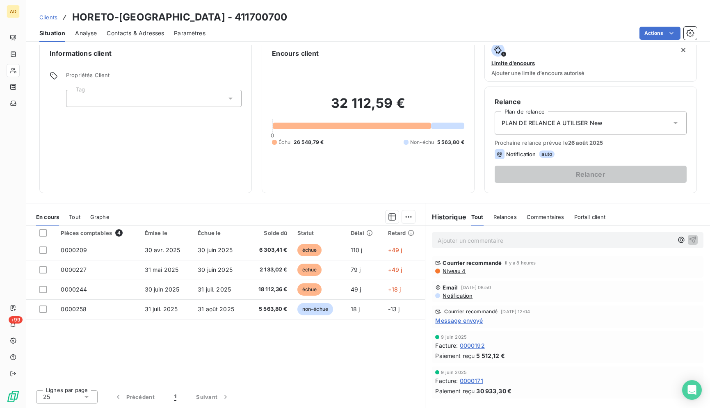
click at [413, 30] on div "Actions" at bounding box center [455, 33] width 481 height 13
click at [414, 29] on div "Actions" at bounding box center [455, 33] width 481 height 13
click at [547, 36] on div "Actions" at bounding box center [455, 33] width 481 height 13
